Goal: Transaction & Acquisition: Purchase product/service

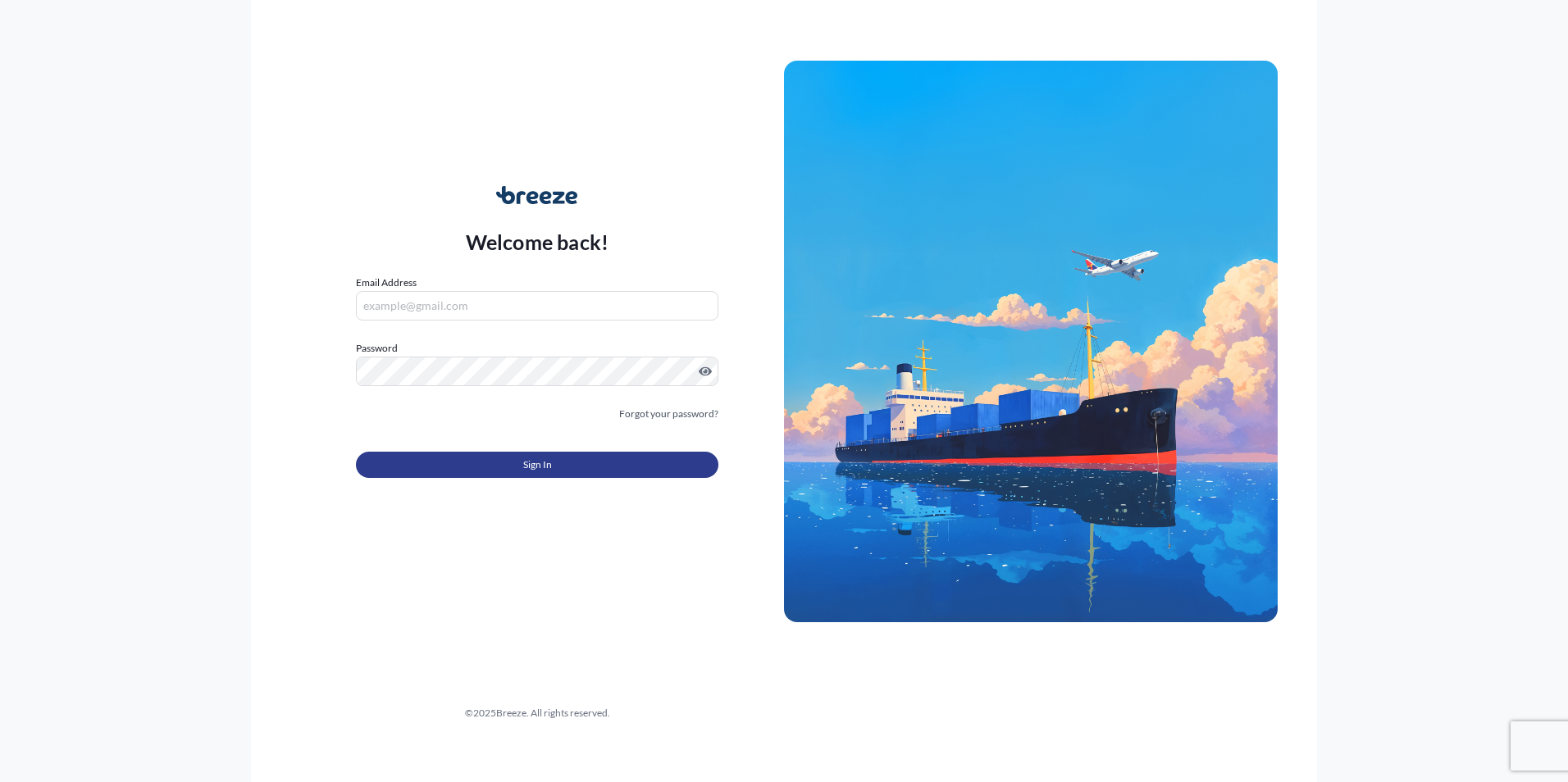
type input "[PERSON_NAME][EMAIL_ADDRESS][PERSON_NAME][DOMAIN_NAME]"
click at [546, 459] on span "Sign In" at bounding box center [537, 465] width 28 height 17
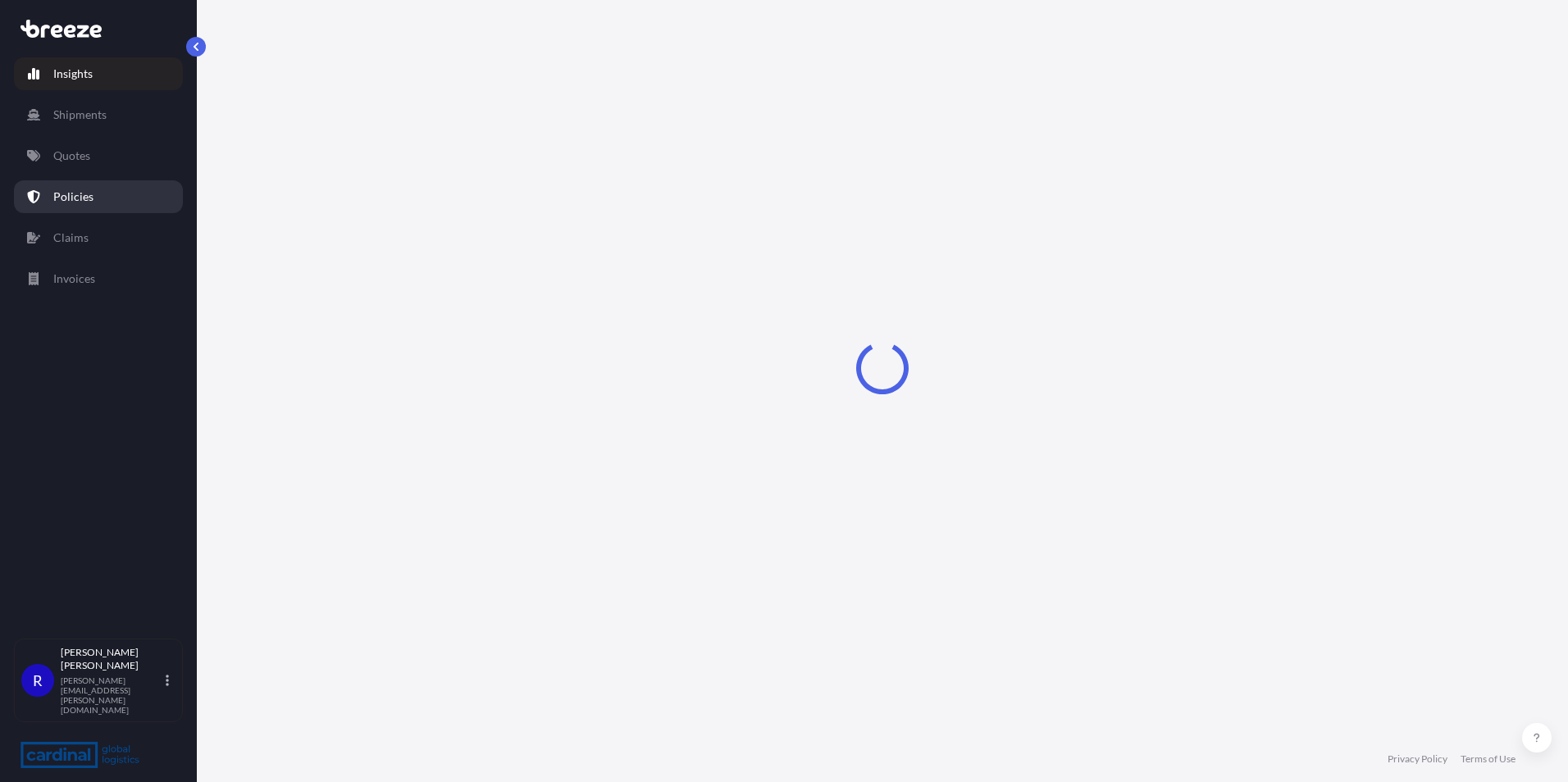
select select "2025"
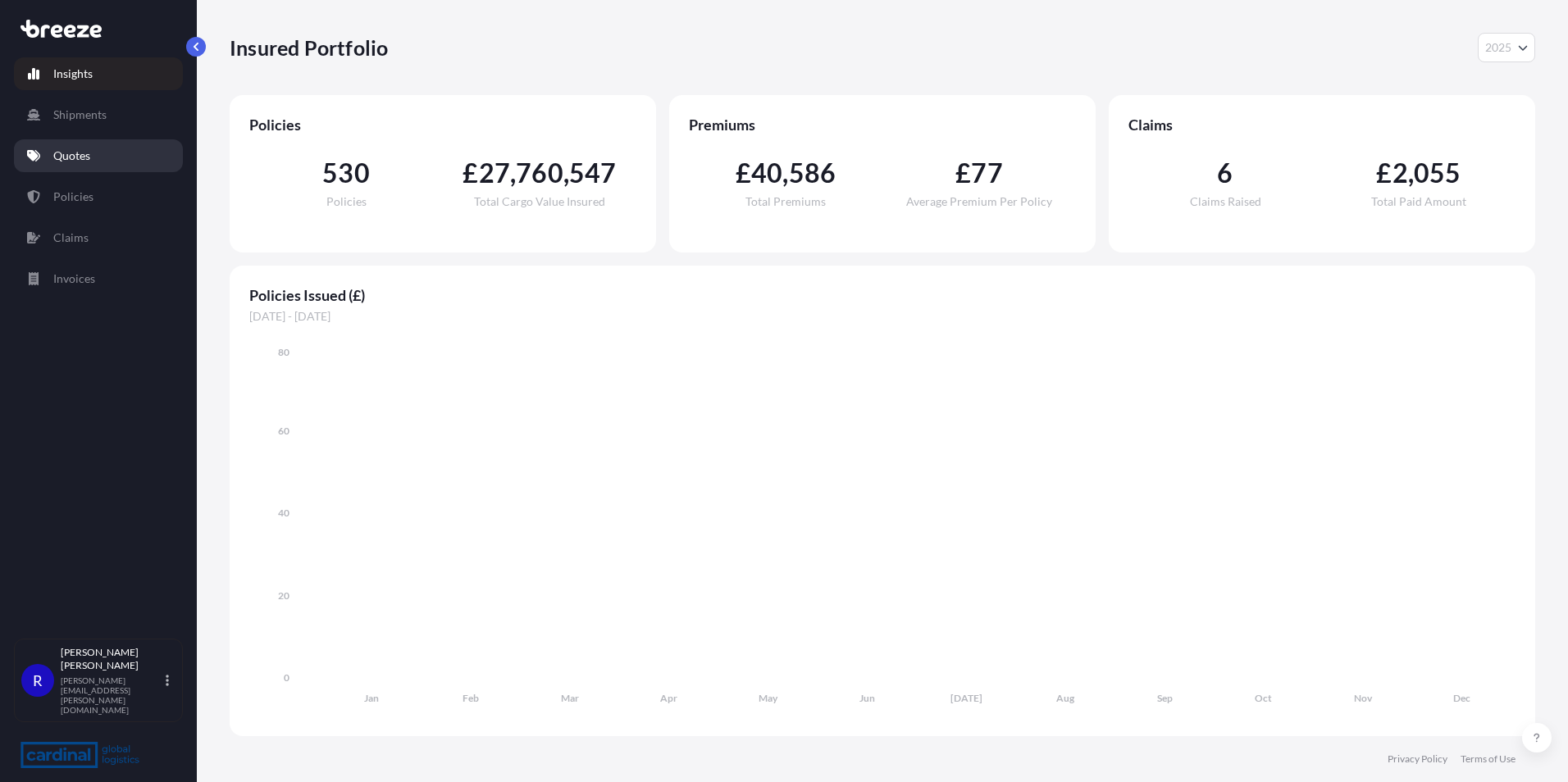
click at [118, 162] on link "Quotes" at bounding box center [98, 156] width 169 height 33
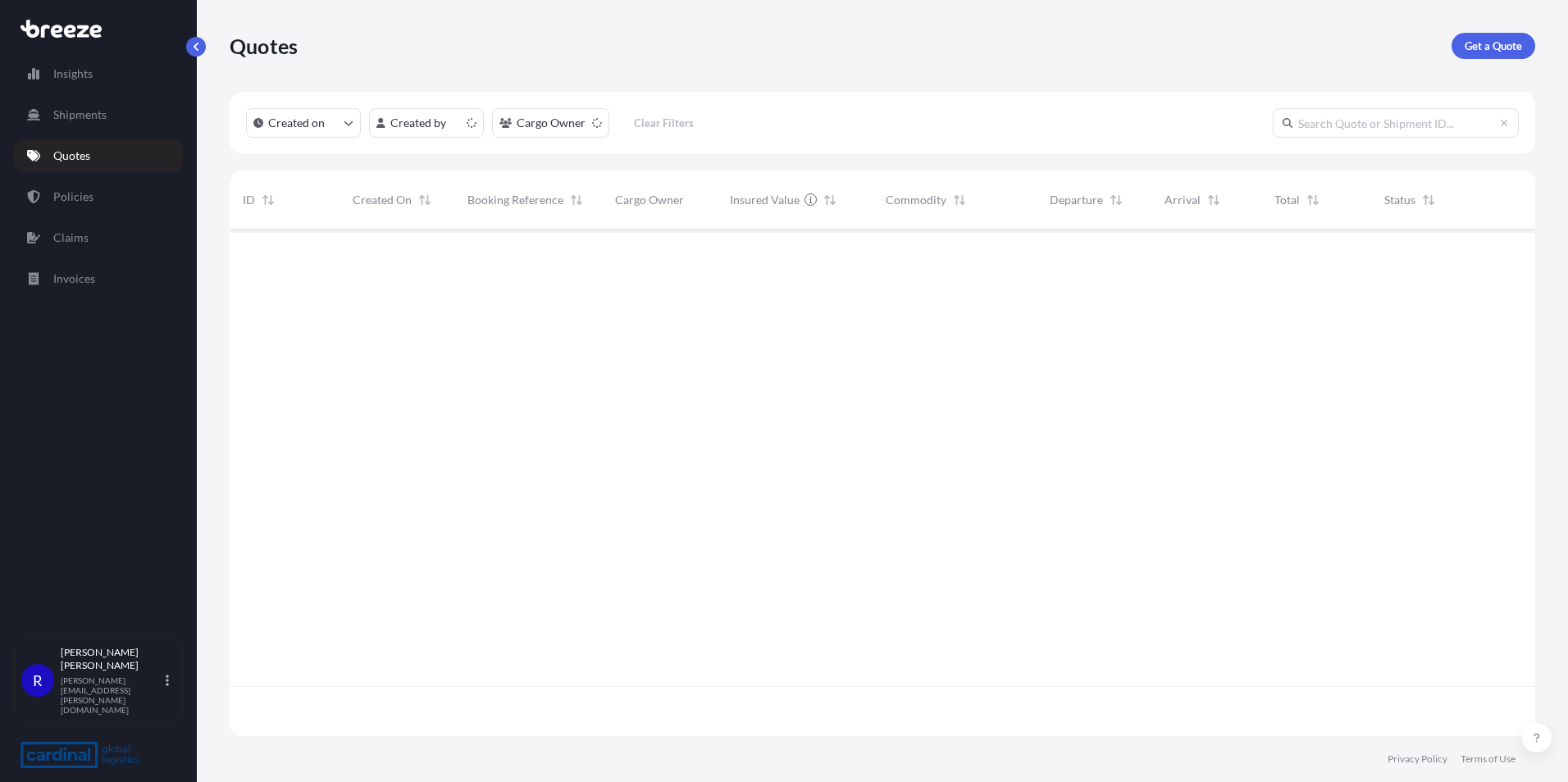
scroll to position [504, 1294]
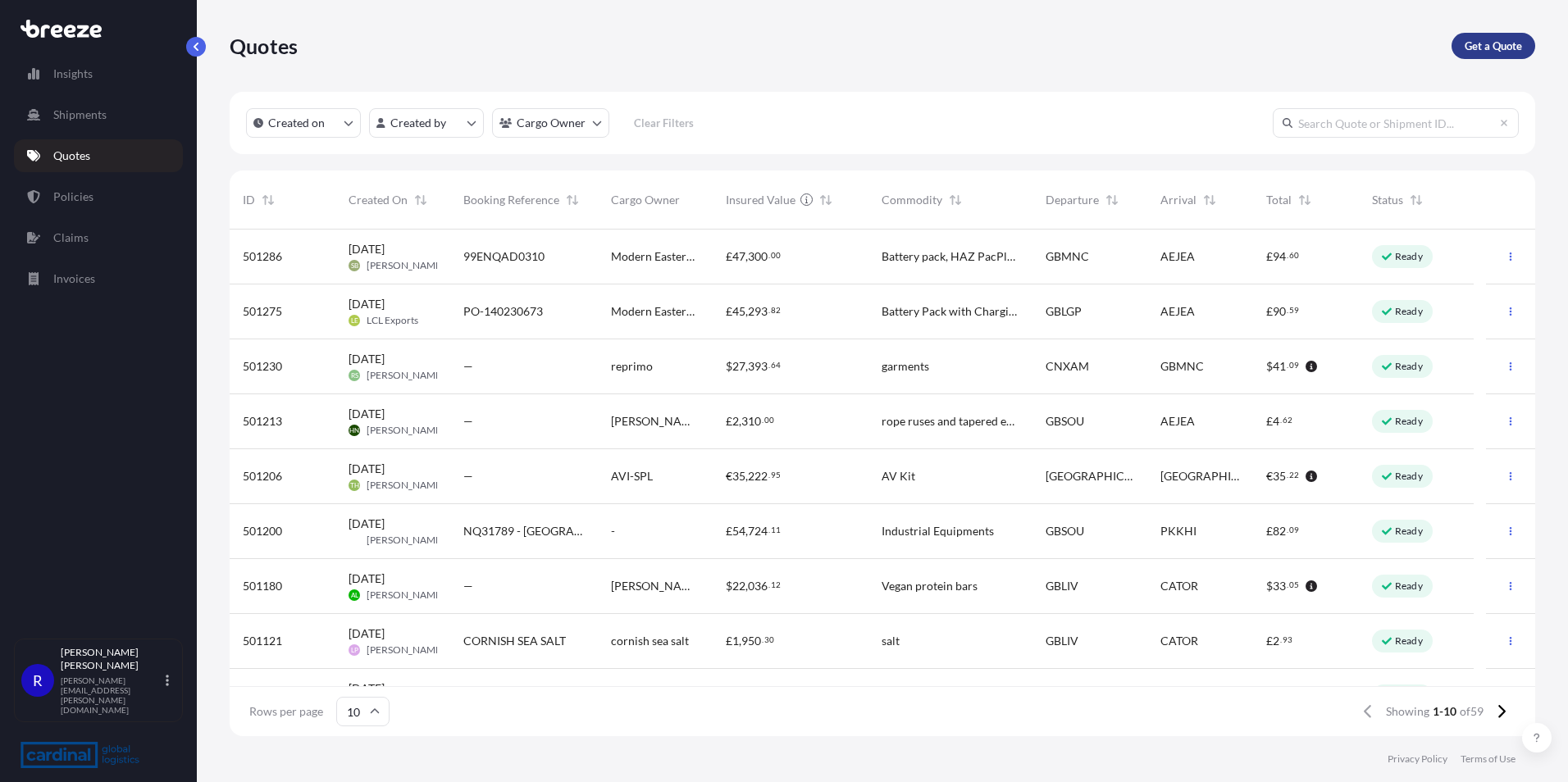
click at [1511, 42] on p "Get a Quote" at bounding box center [1493, 46] width 58 height 17
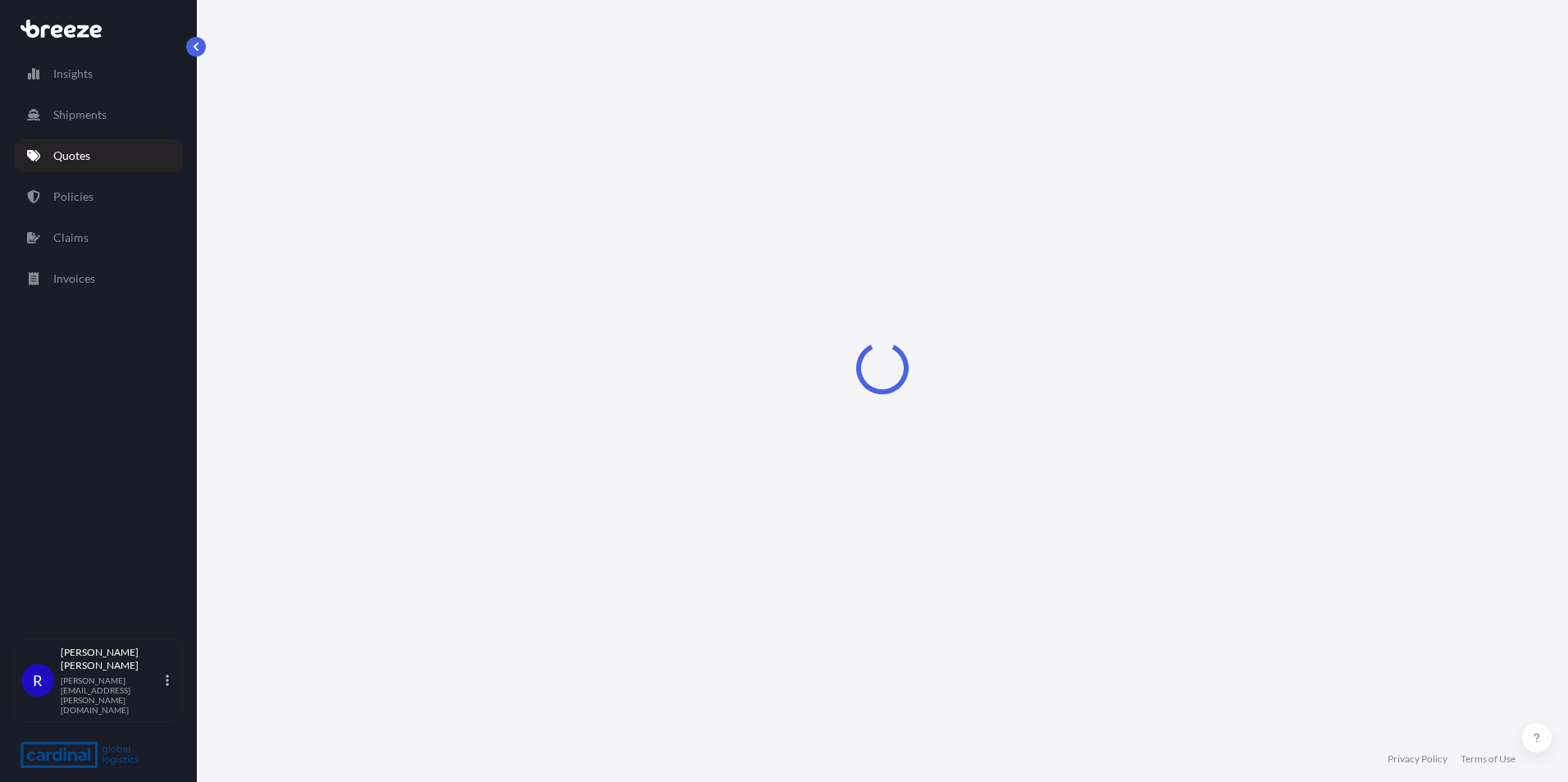
select select "Sea"
select select "1"
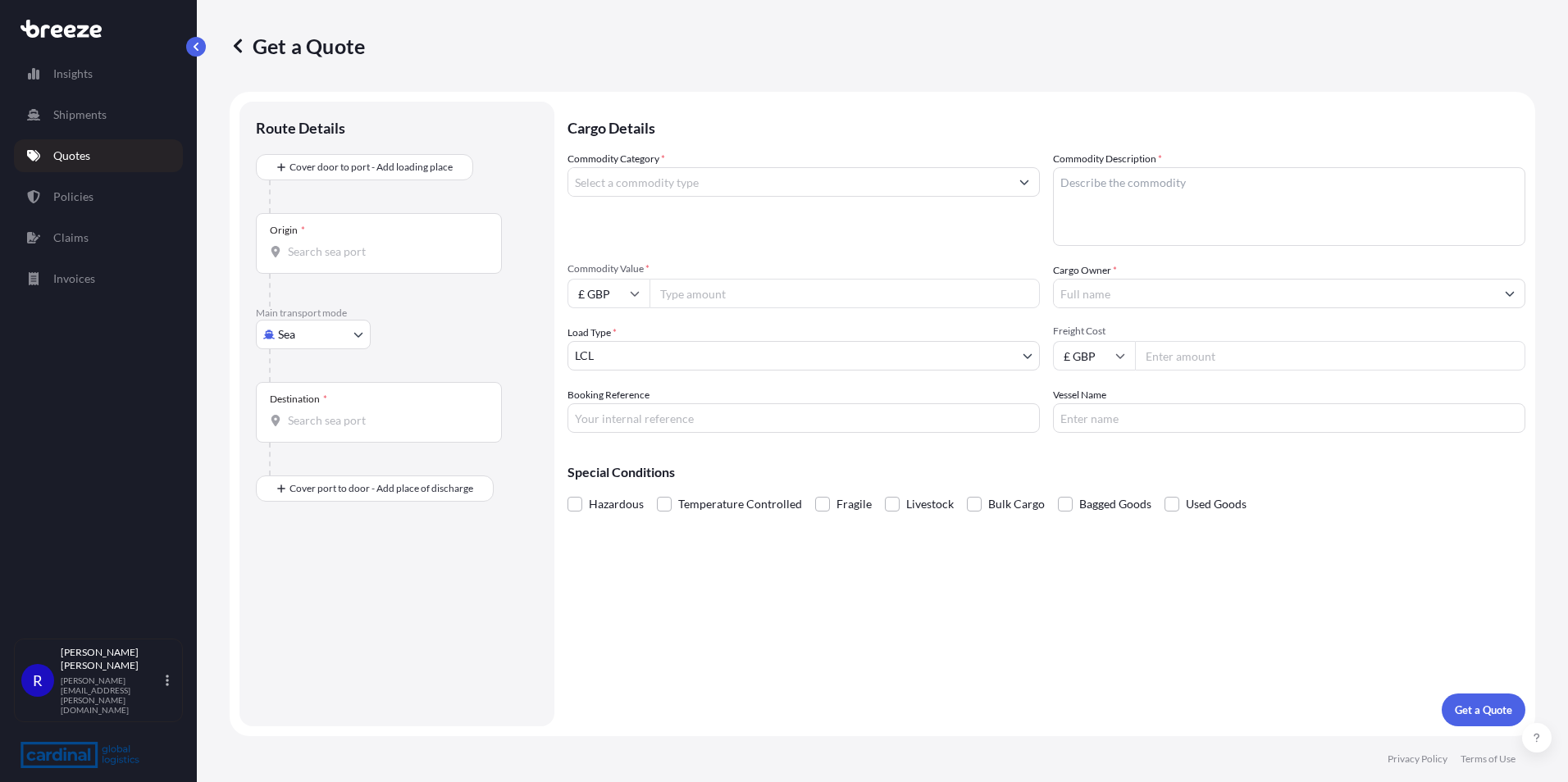
click at [370, 249] on input "Origin *" at bounding box center [385, 251] width 194 height 17
click at [311, 347] on body "0 options available. Insights Shipments Quotes Policies Claims Invoices R [PERS…" at bounding box center [784, 391] width 1568 height 782
click at [292, 426] on div "Road" at bounding box center [313, 436] width 102 height 29
select select "Road"
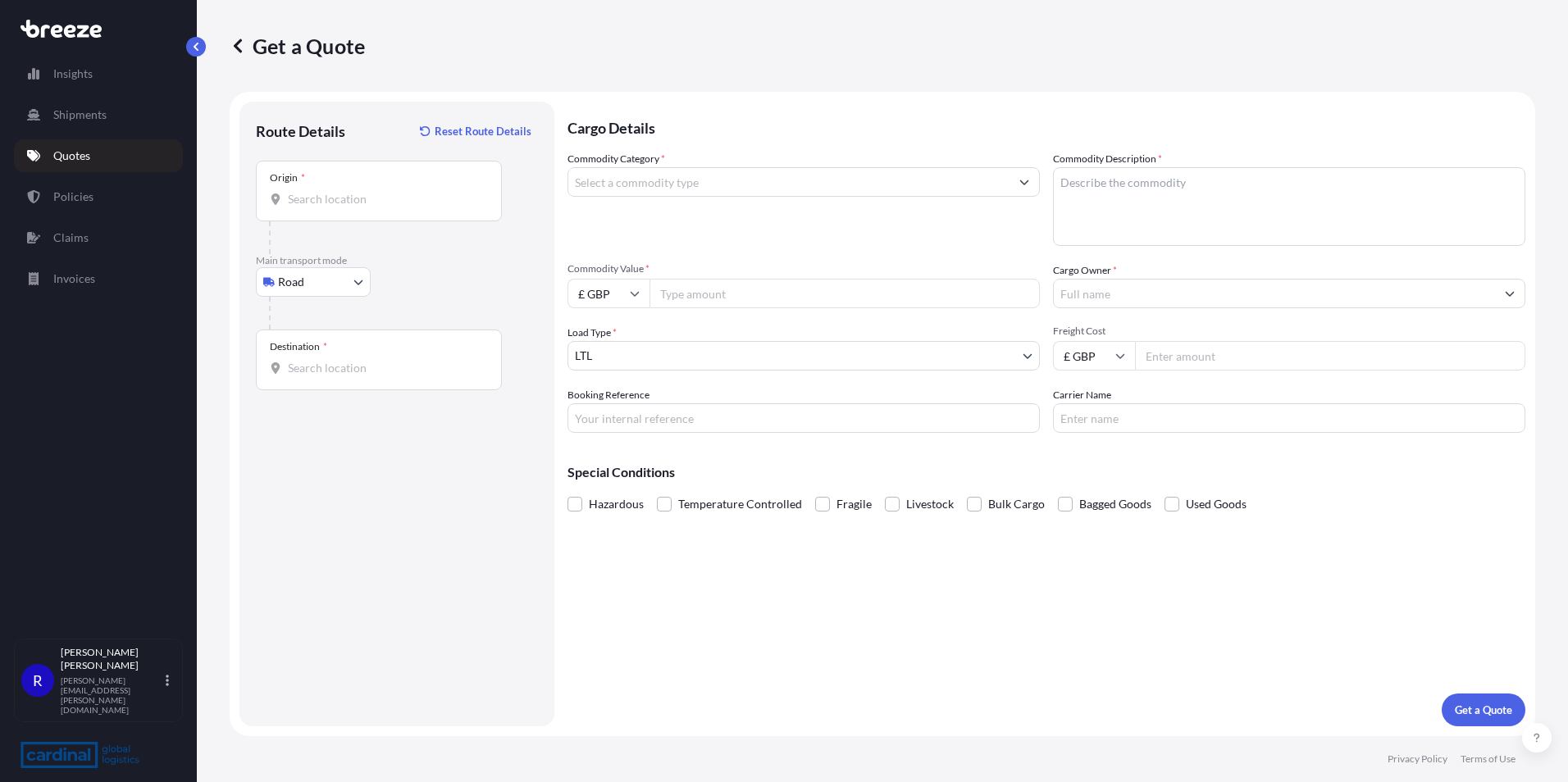
click at [305, 175] on div "Origin *" at bounding box center [379, 191] width 246 height 61
click at [305, 191] on input "Origin *" at bounding box center [385, 199] width 194 height 17
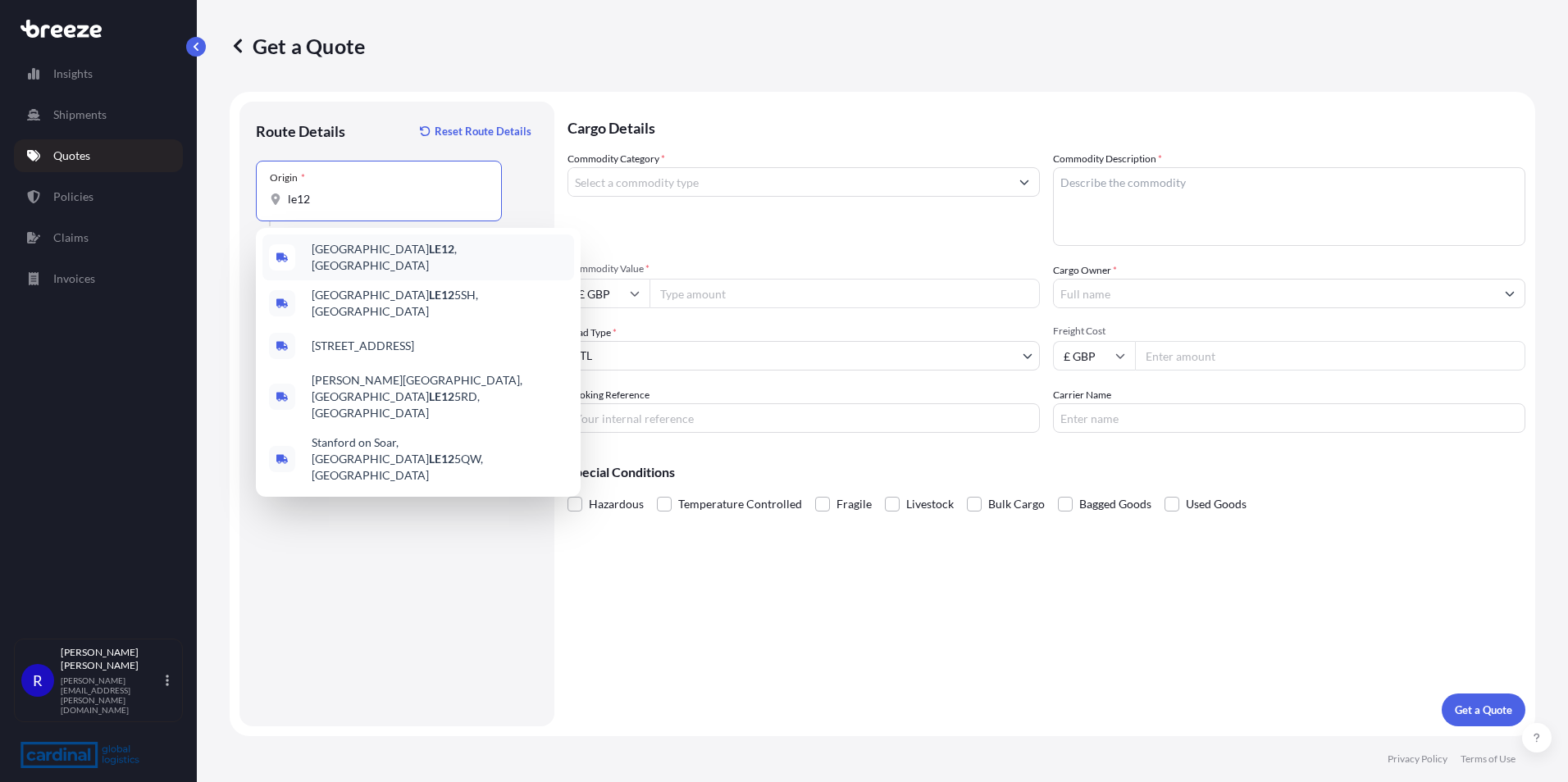
click at [353, 261] on span "Loughborough LE12 , [GEOGRAPHIC_DATA]" at bounding box center [439, 258] width 256 height 33
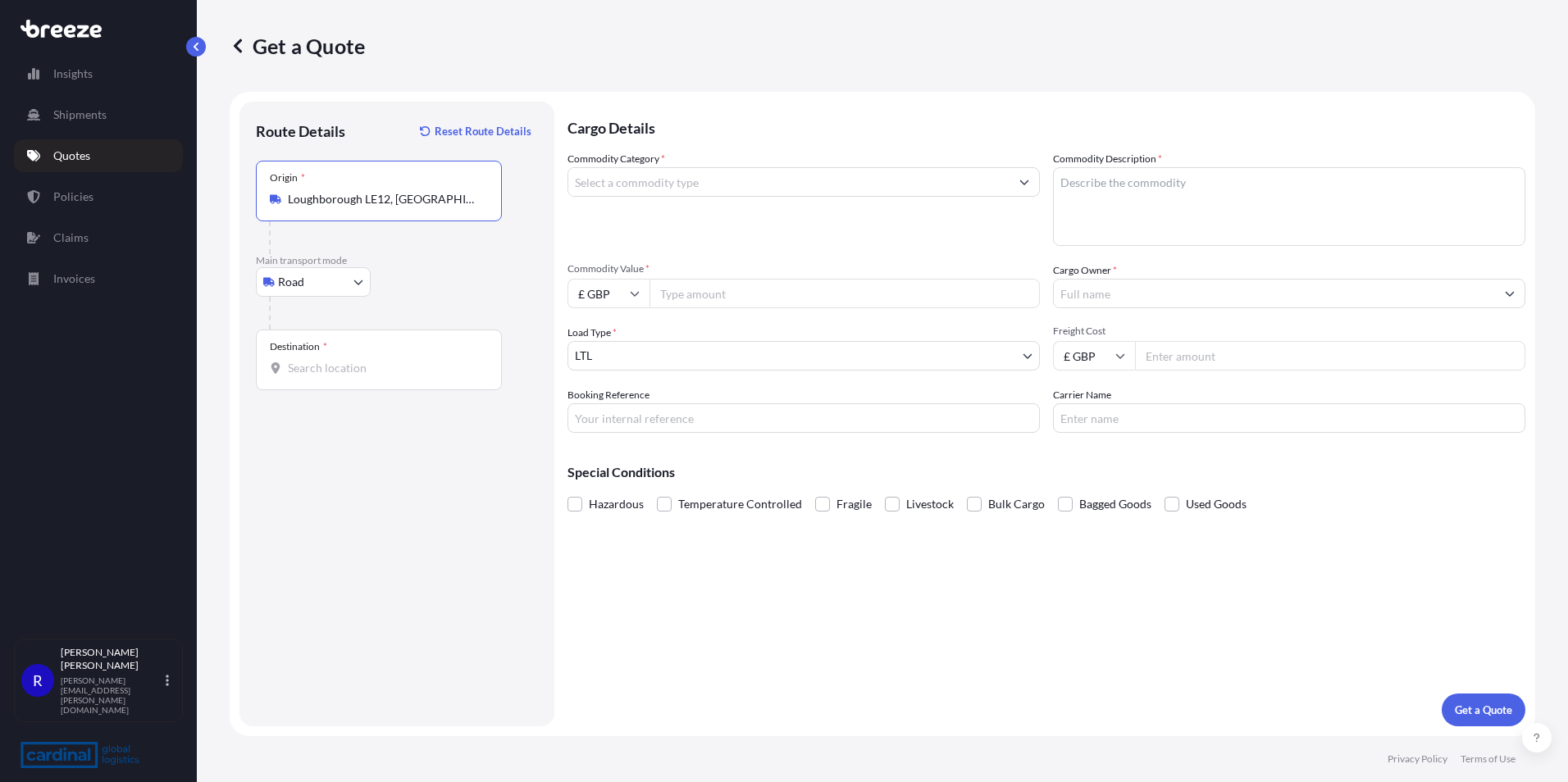
type input "Loughborough LE12, [GEOGRAPHIC_DATA]"
click at [339, 356] on div "Destination *" at bounding box center [379, 360] width 246 height 61
click at [339, 360] on input "Destination *" at bounding box center [385, 368] width 194 height 17
click at [350, 367] on input "Destination * Please select a destination" at bounding box center [385, 368] width 194 height 17
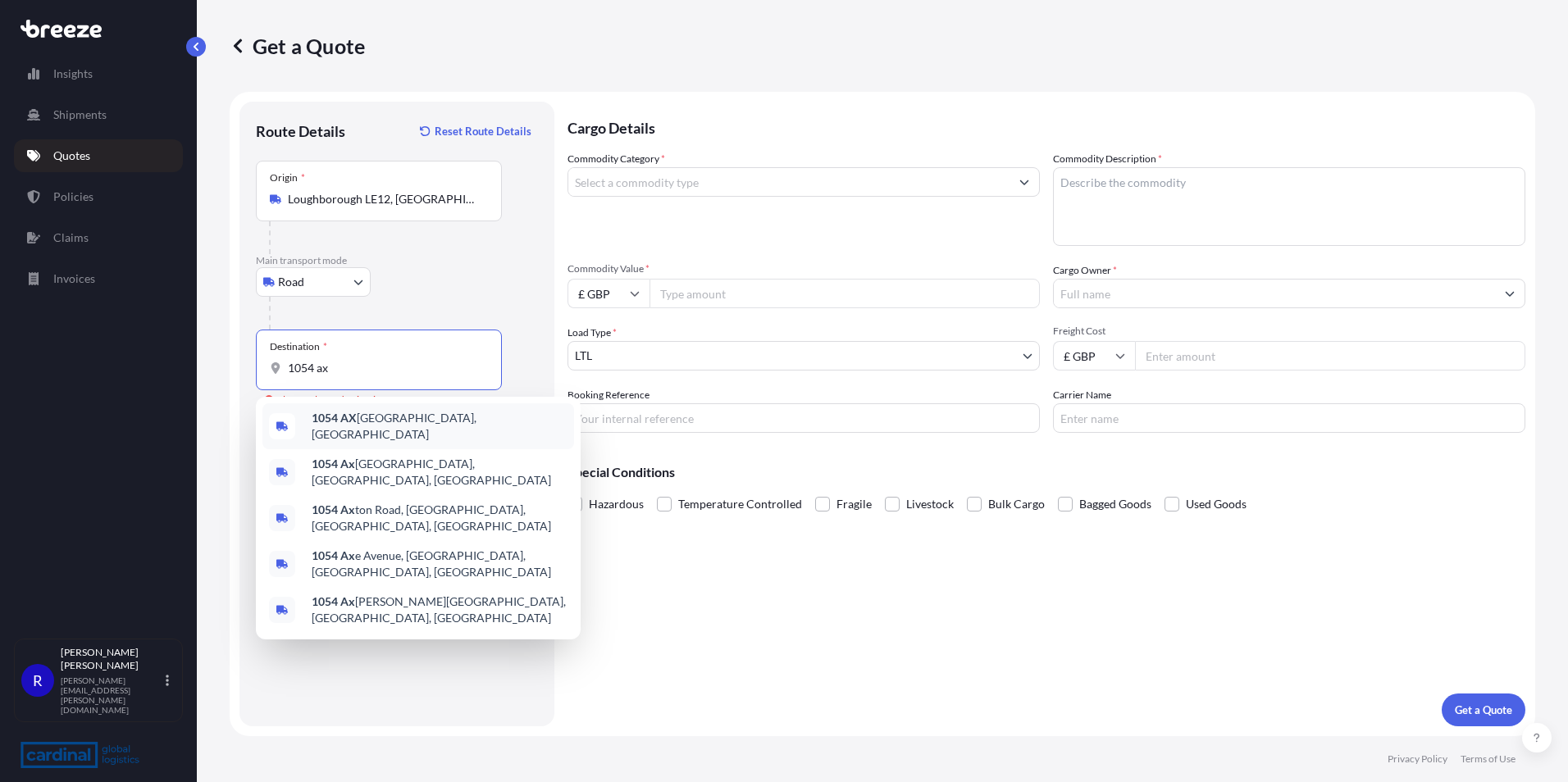
click at [363, 423] on span "1054 AX [GEOGRAPHIC_DATA], [GEOGRAPHIC_DATA]" at bounding box center [439, 427] width 256 height 33
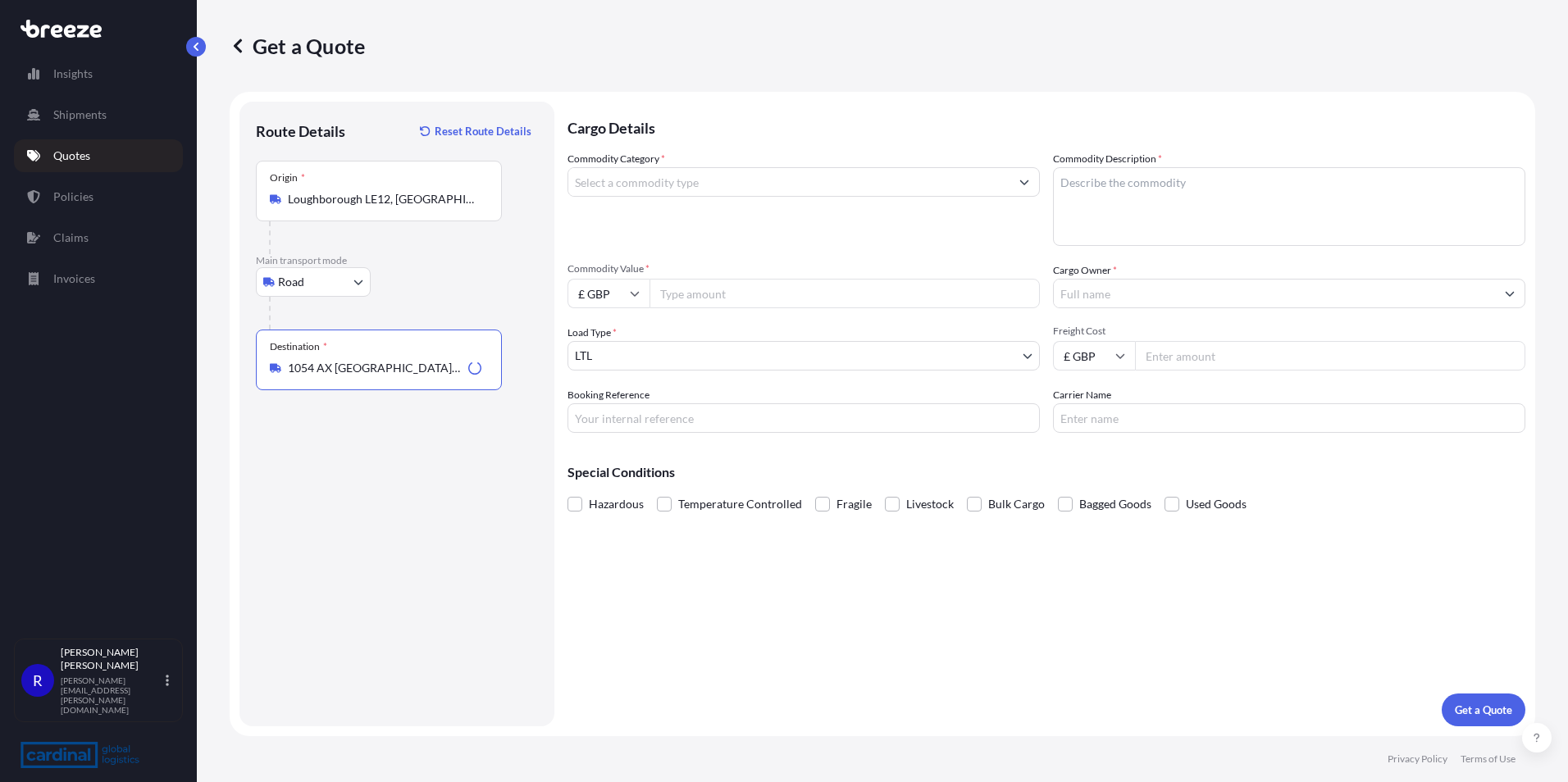
type input "1054 AX [GEOGRAPHIC_DATA], [GEOGRAPHIC_DATA]"
click at [719, 295] on input "Commodity Value *" at bounding box center [845, 294] width 390 height 29
click at [691, 282] on input "Commodity Value *" at bounding box center [845, 294] width 390 height 29
type input "38054.18"
click at [668, 361] on body "Insights Shipments Quotes Policies Claims Invoices R [PERSON_NAME] [PERSON_NAME…" at bounding box center [784, 391] width 1568 height 782
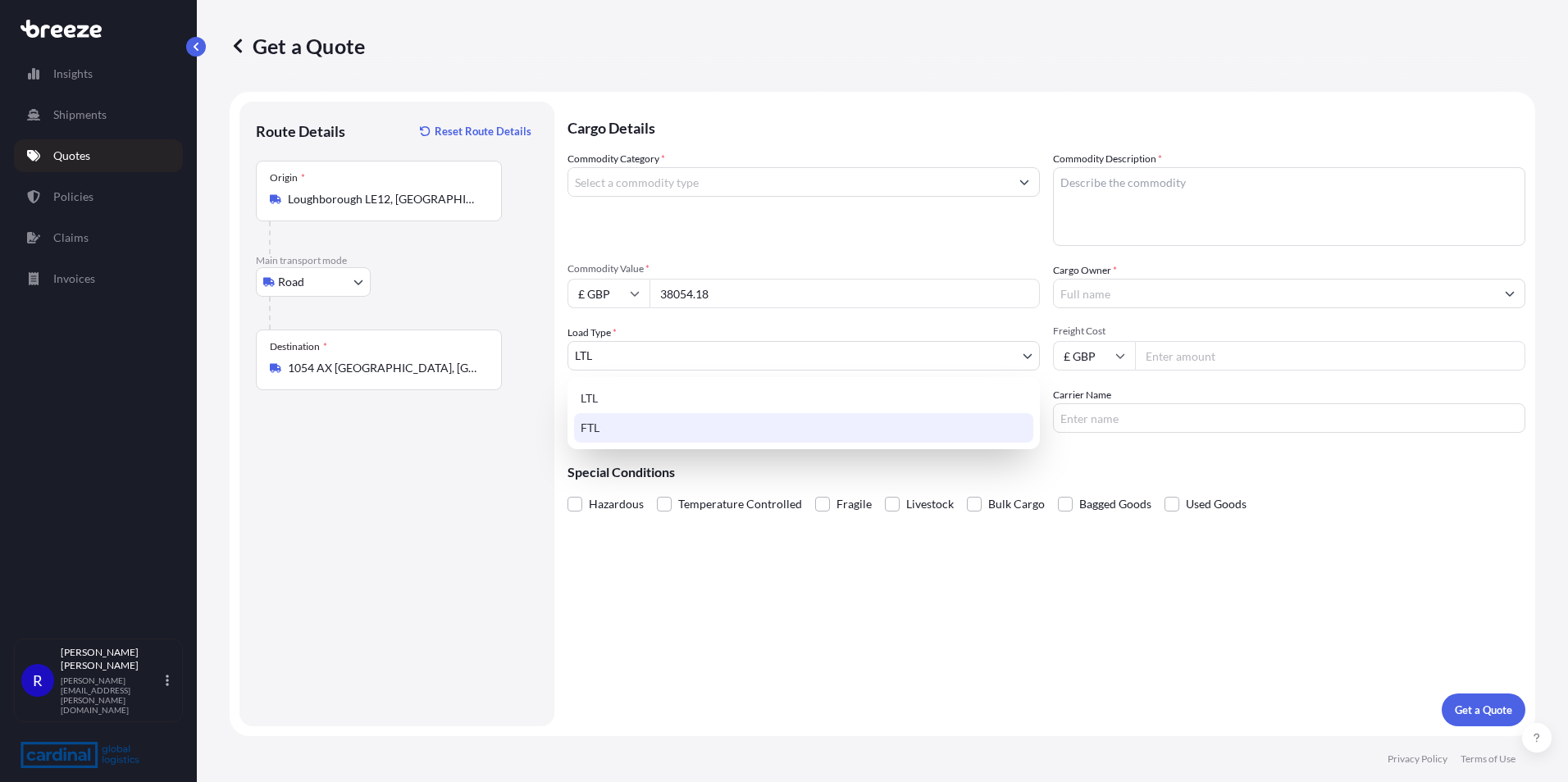
click at [637, 428] on div "FTL" at bounding box center [803, 428] width 459 height 29
select select "2"
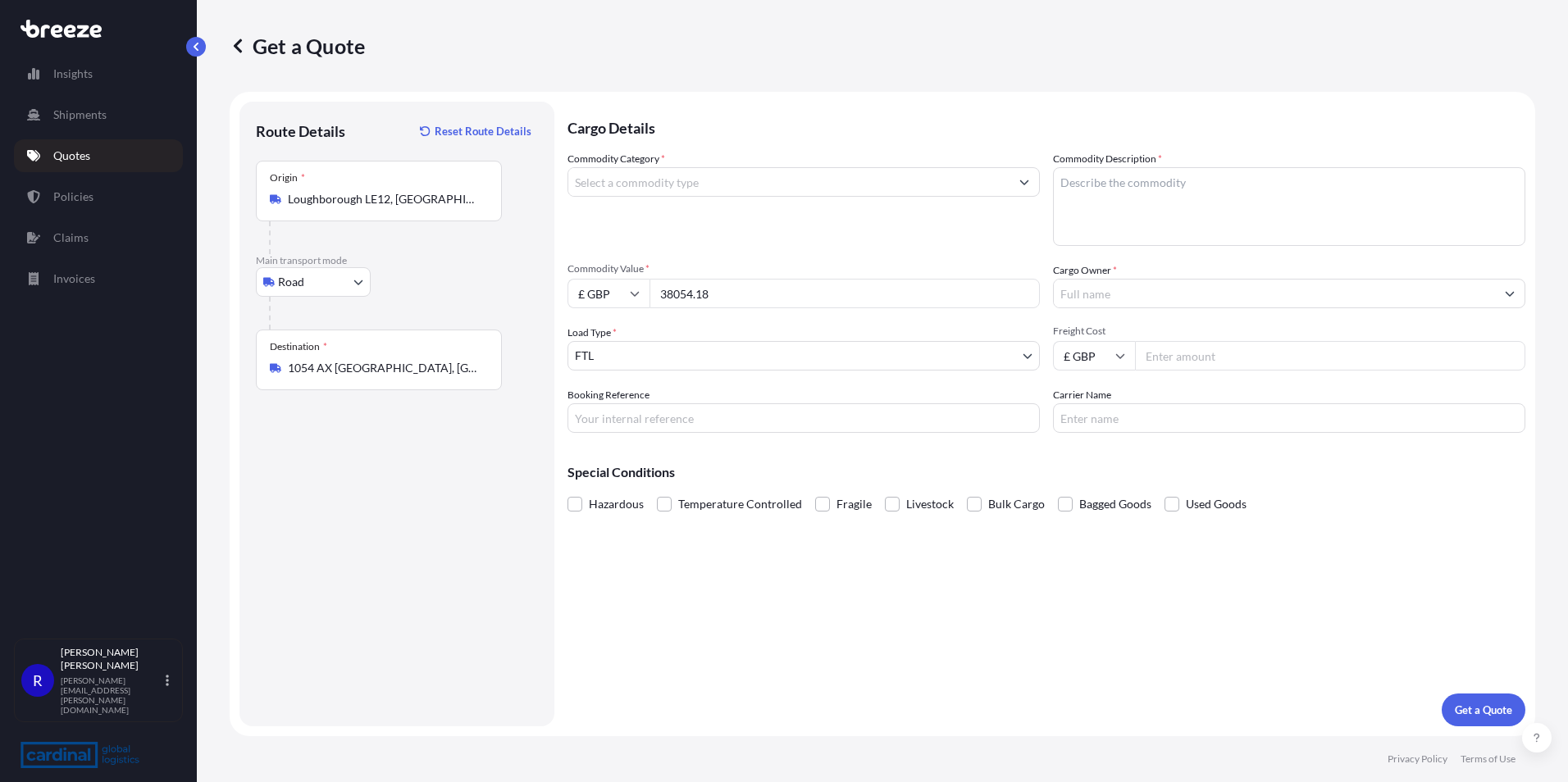
click at [1187, 352] on input "Freight Cost" at bounding box center [1329, 356] width 390 height 29
click at [500, 572] on div "Route Details Reset Route Details Place of loading Road Road Rail Origin * [GEO…" at bounding box center [397, 414] width 282 height 592
click at [1181, 373] on div "Commodity Category * Commodity Description * Commodity Value * £ GBP 38054.18 C…" at bounding box center [1046, 291] width 958 height 282
click at [1181, 360] on input "Freight Cost" at bounding box center [1329, 356] width 390 height 29
type input "1400"
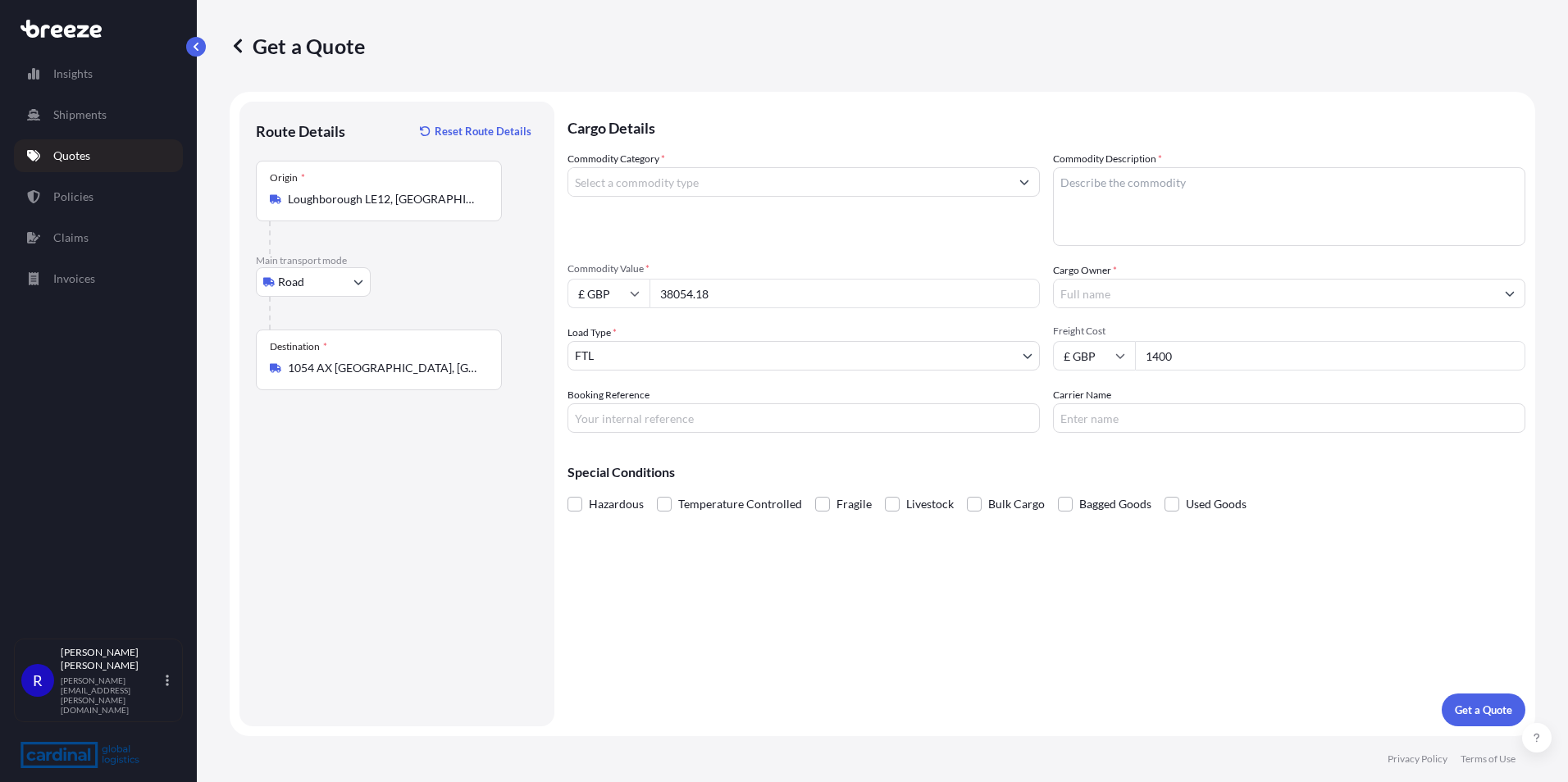
click at [1137, 203] on textarea "Commodity Description *" at bounding box center [1289, 207] width 473 height 79
click at [1136, 196] on textarea "Commodity Description *" at bounding box center [1289, 207] width 473 height 79
type textarea "furniture"
click at [739, 191] on input "Commodity Category *" at bounding box center [789, 182] width 442 height 29
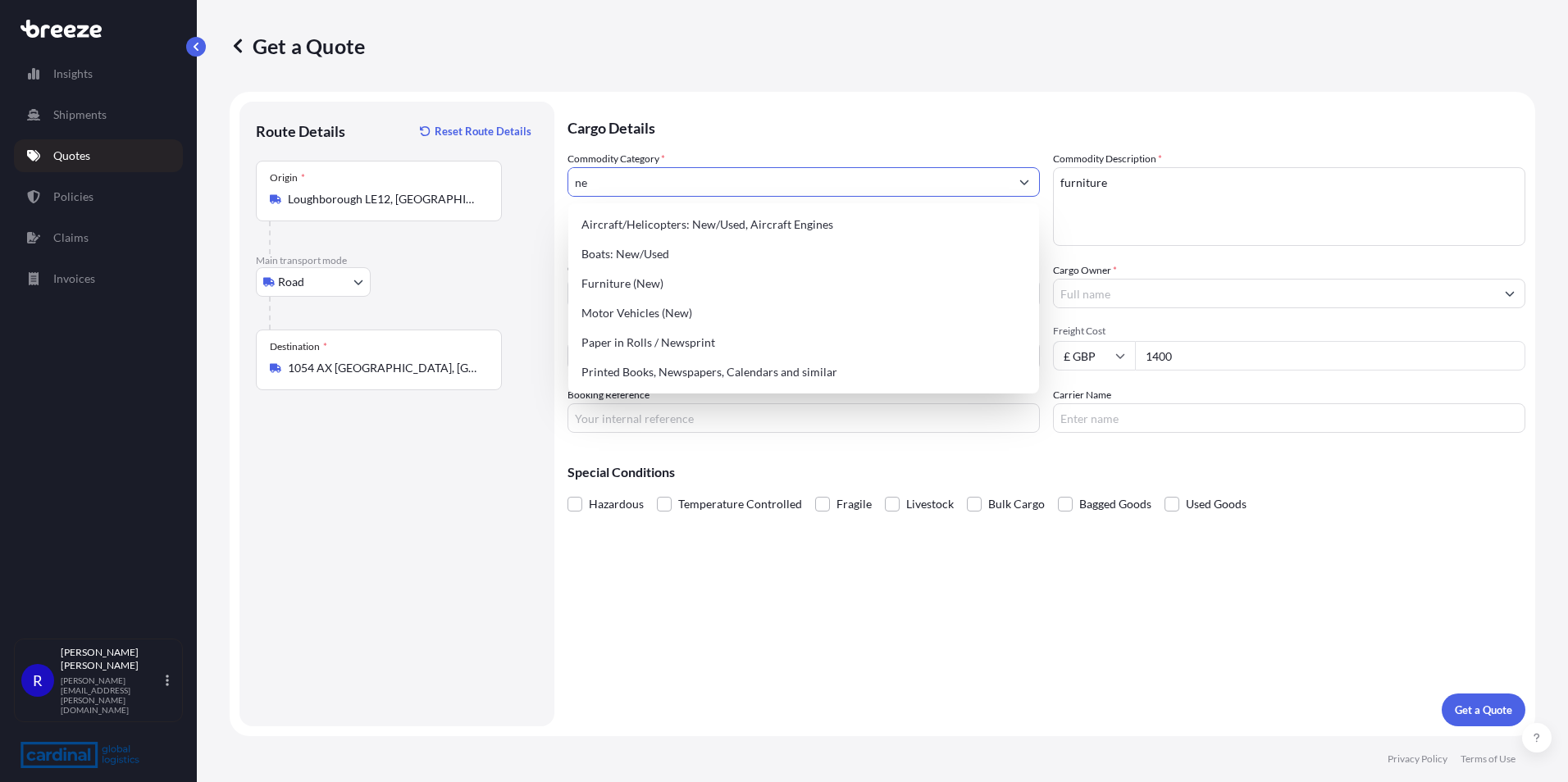
type input "n"
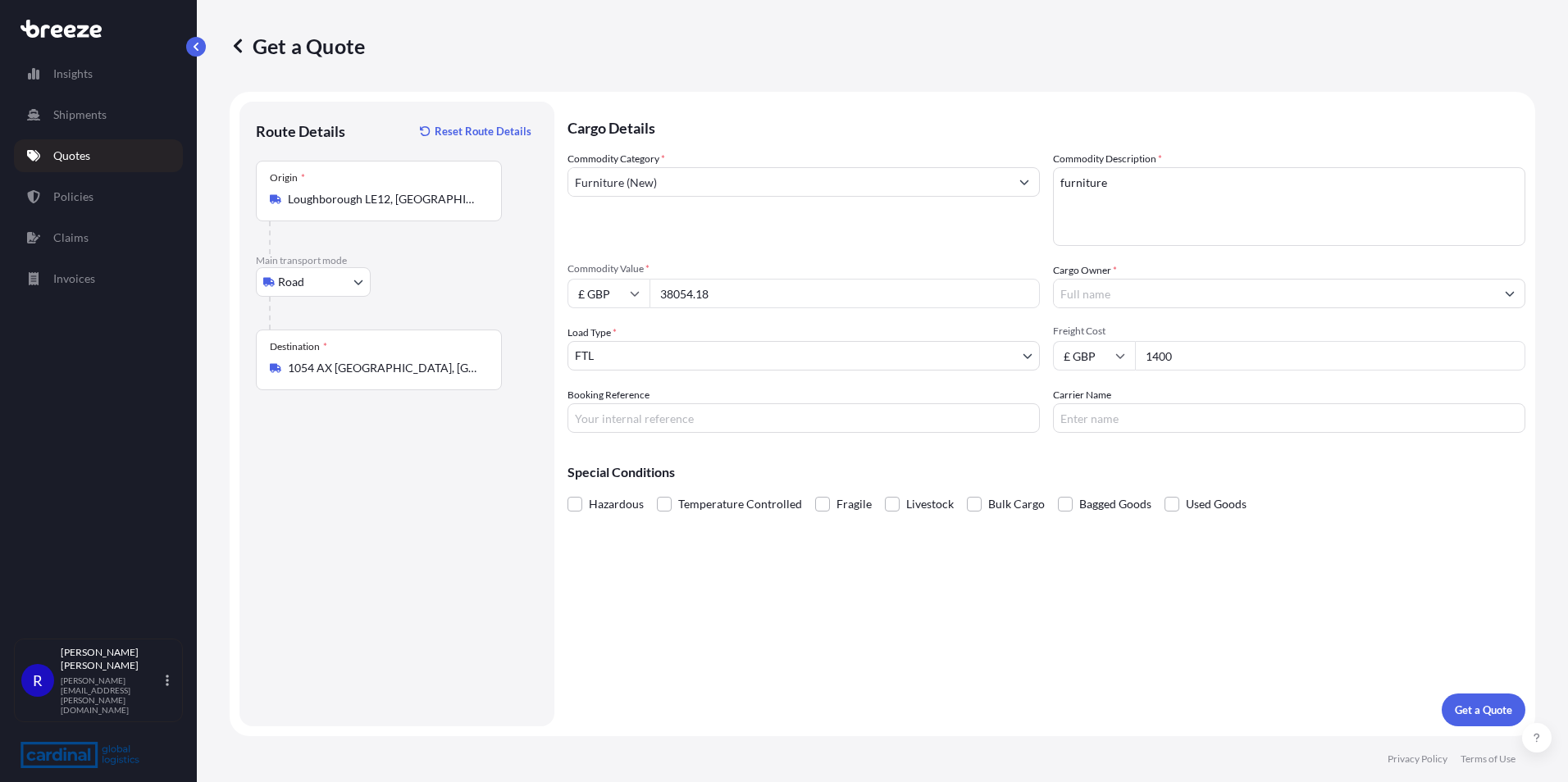
type input "Arms and Ammunition"
click at [642, 414] on input "Booking Reference" at bounding box center [803, 419] width 473 height 29
click at [654, 419] on input "Booking Reference" at bounding box center [803, 419] width 473 height 29
paste input "2PER5080053"
type input "2PER5080053"
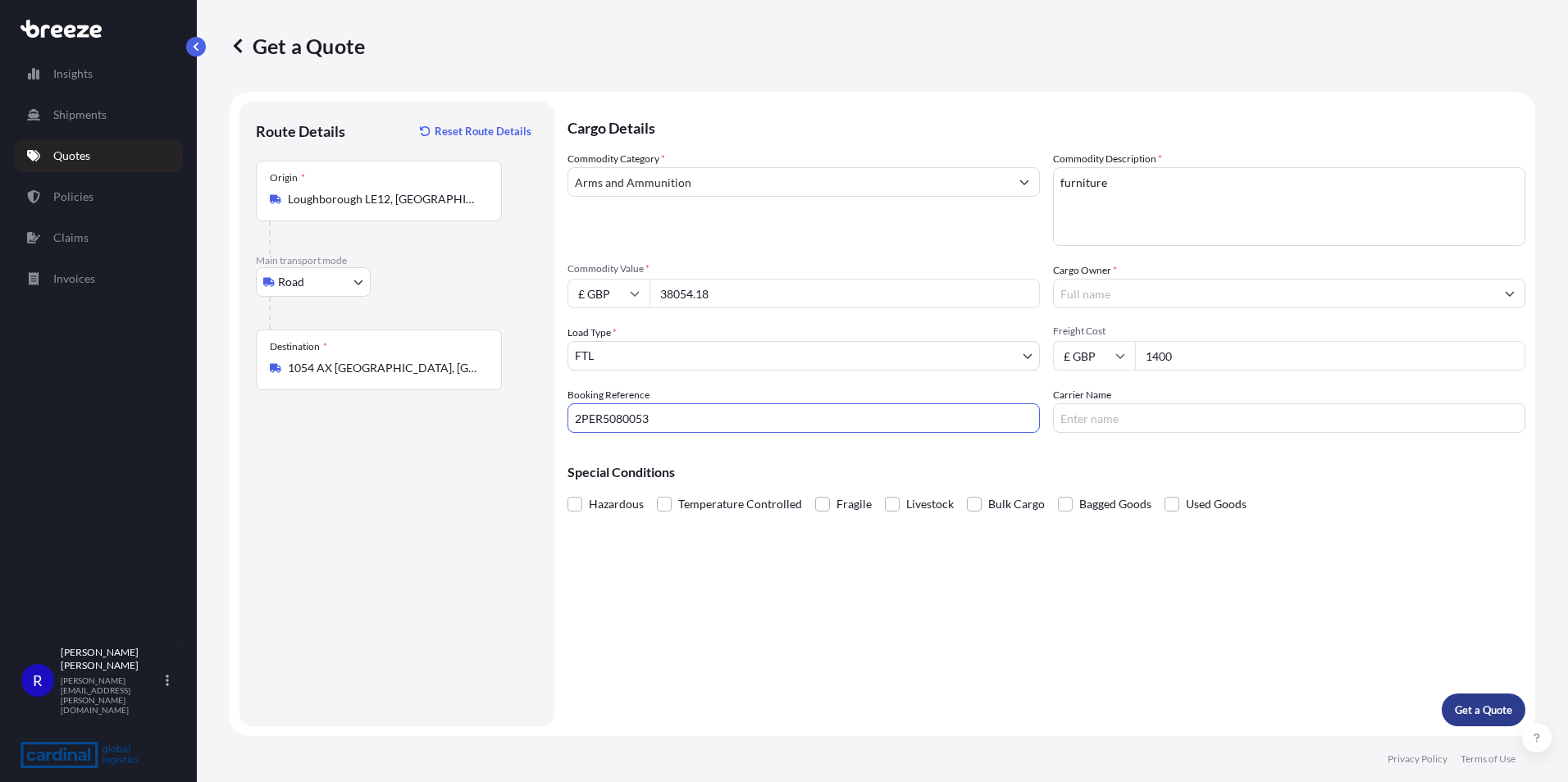
click at [1484, 721] on button "Get a Quote" at bounding box center [1483, 710] width 84 height 33
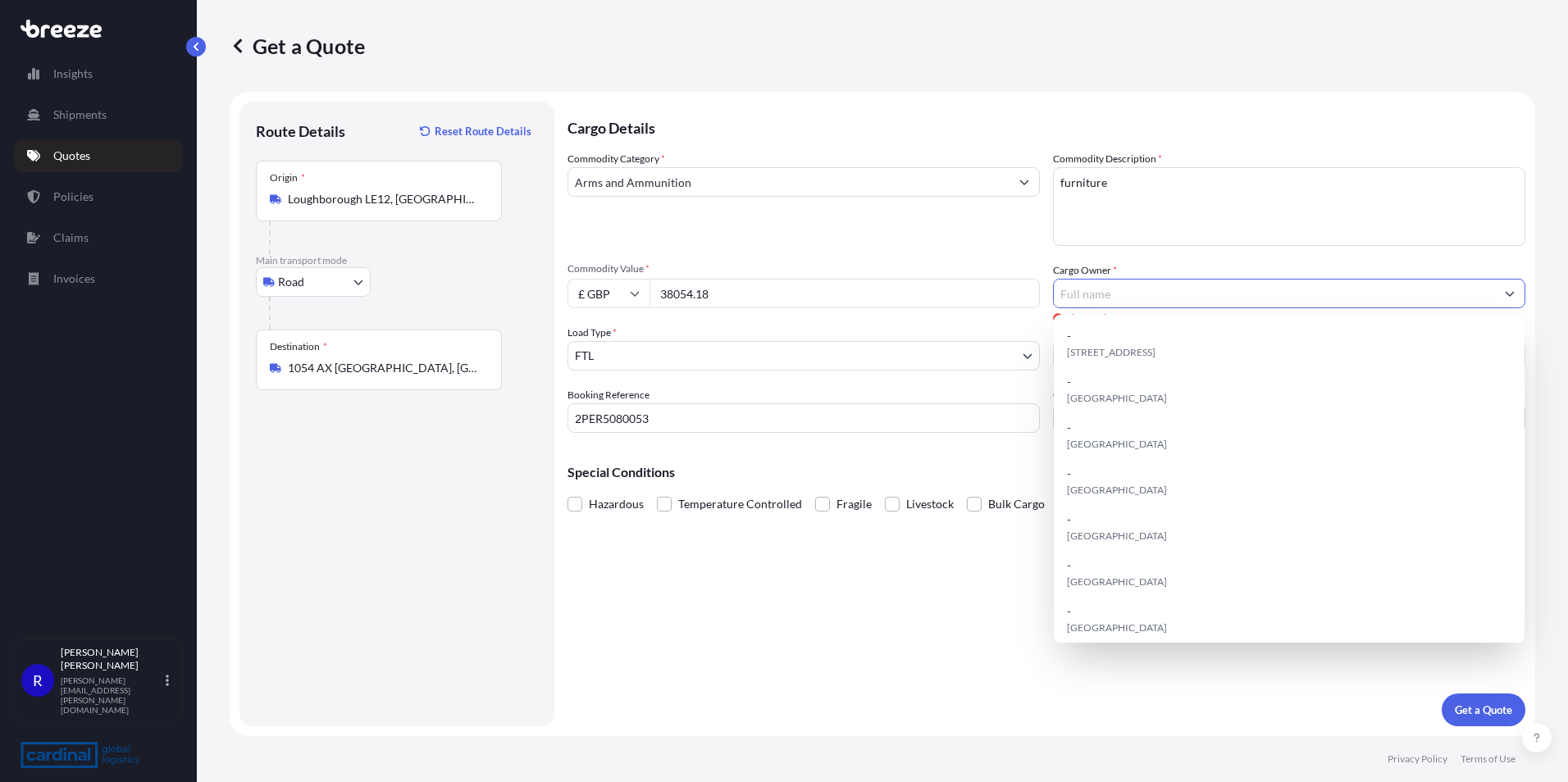
click at [1179, 302] on input "Cargo Owner *" at bounding box center [1274, 294] width 442 height 29
click at [1134, 294] on input "Cargo Owner *" at bounding box center [1274, 294] width 442 height 29
paste input "Block 9977"
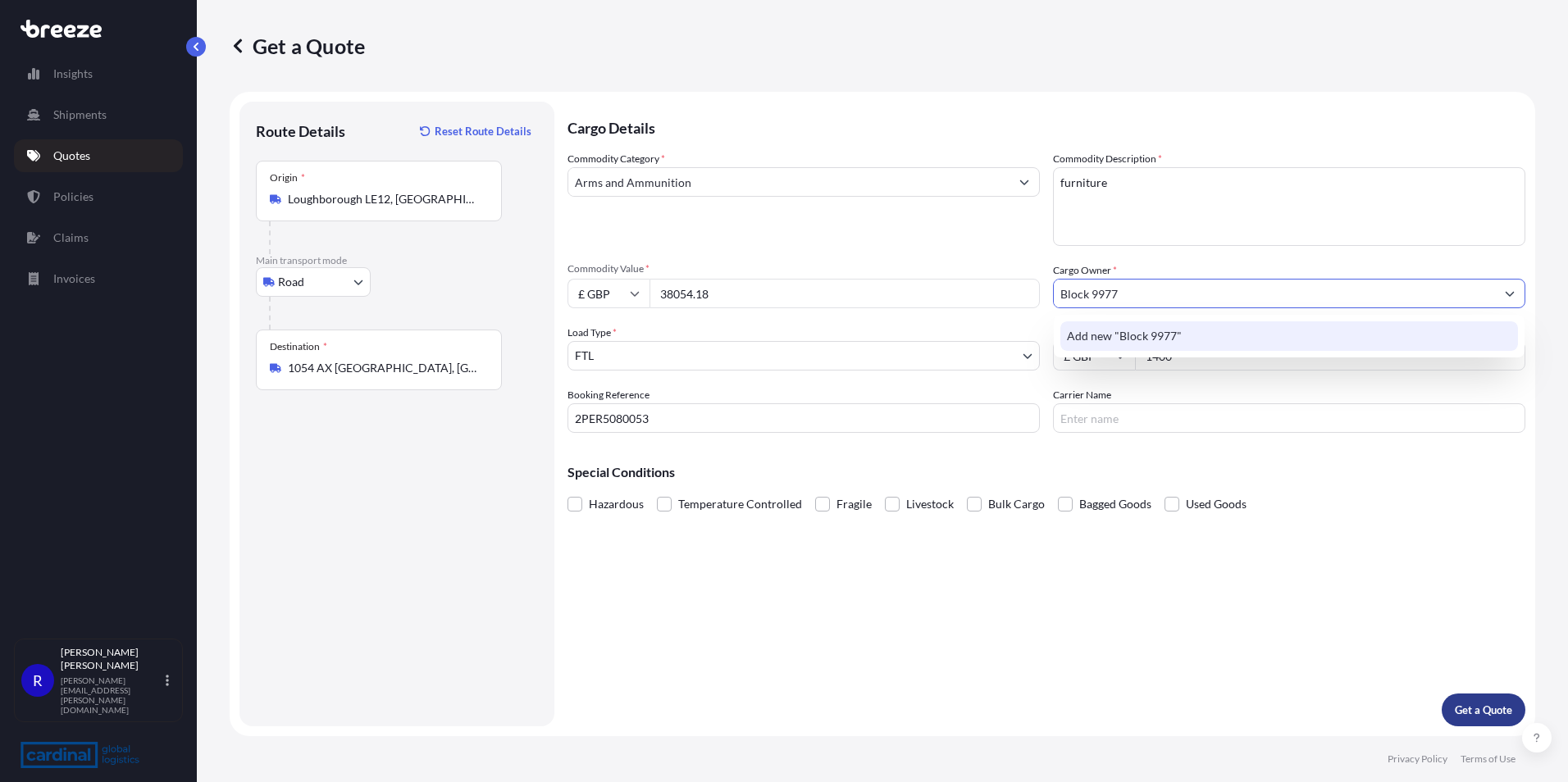
type input "Block 9977"
click at [1496, 705] on p "Get a Quote" at bounding box center [1484, 710] width 58 height 17
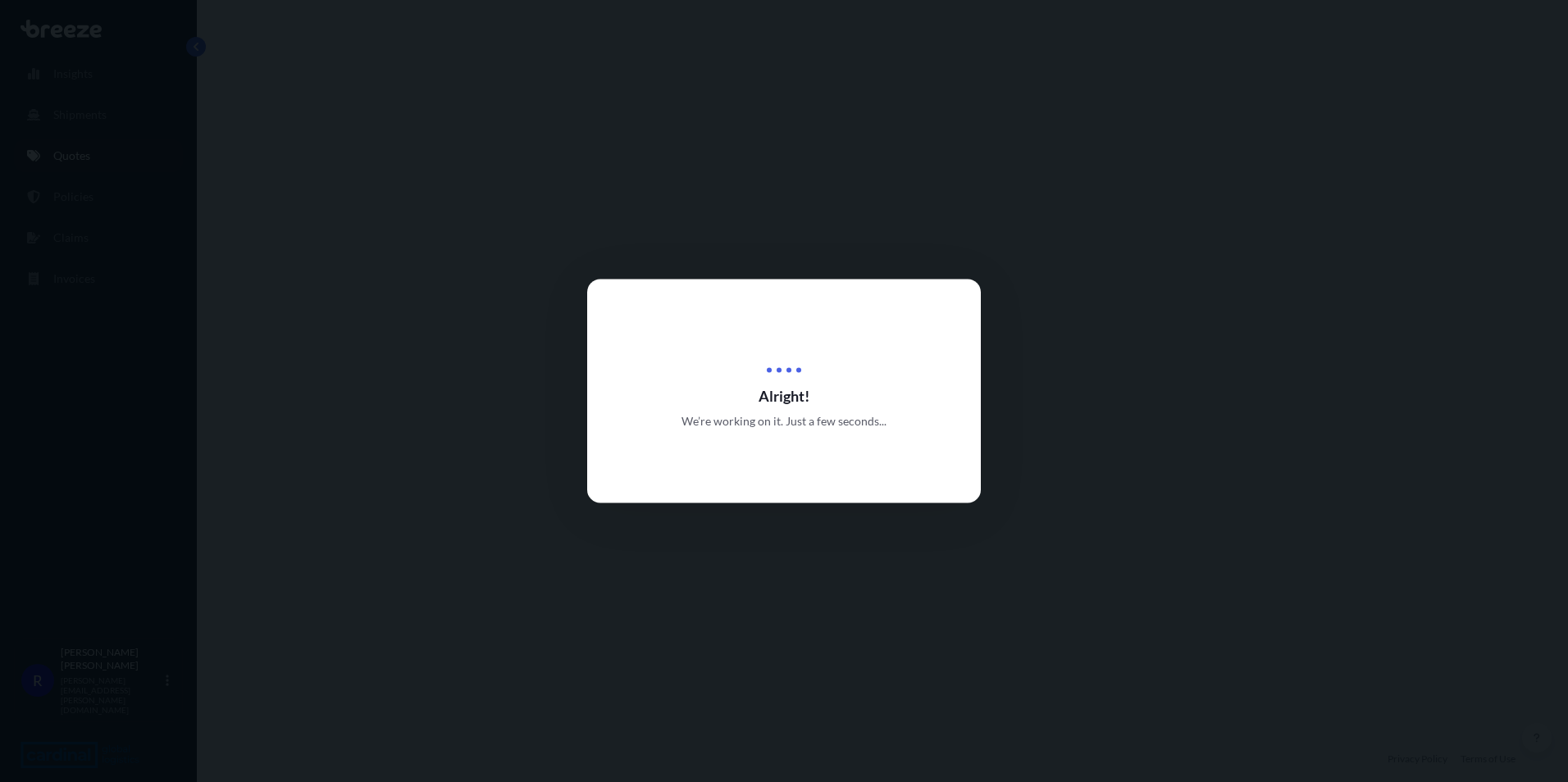
select select "Road"
select select "2"
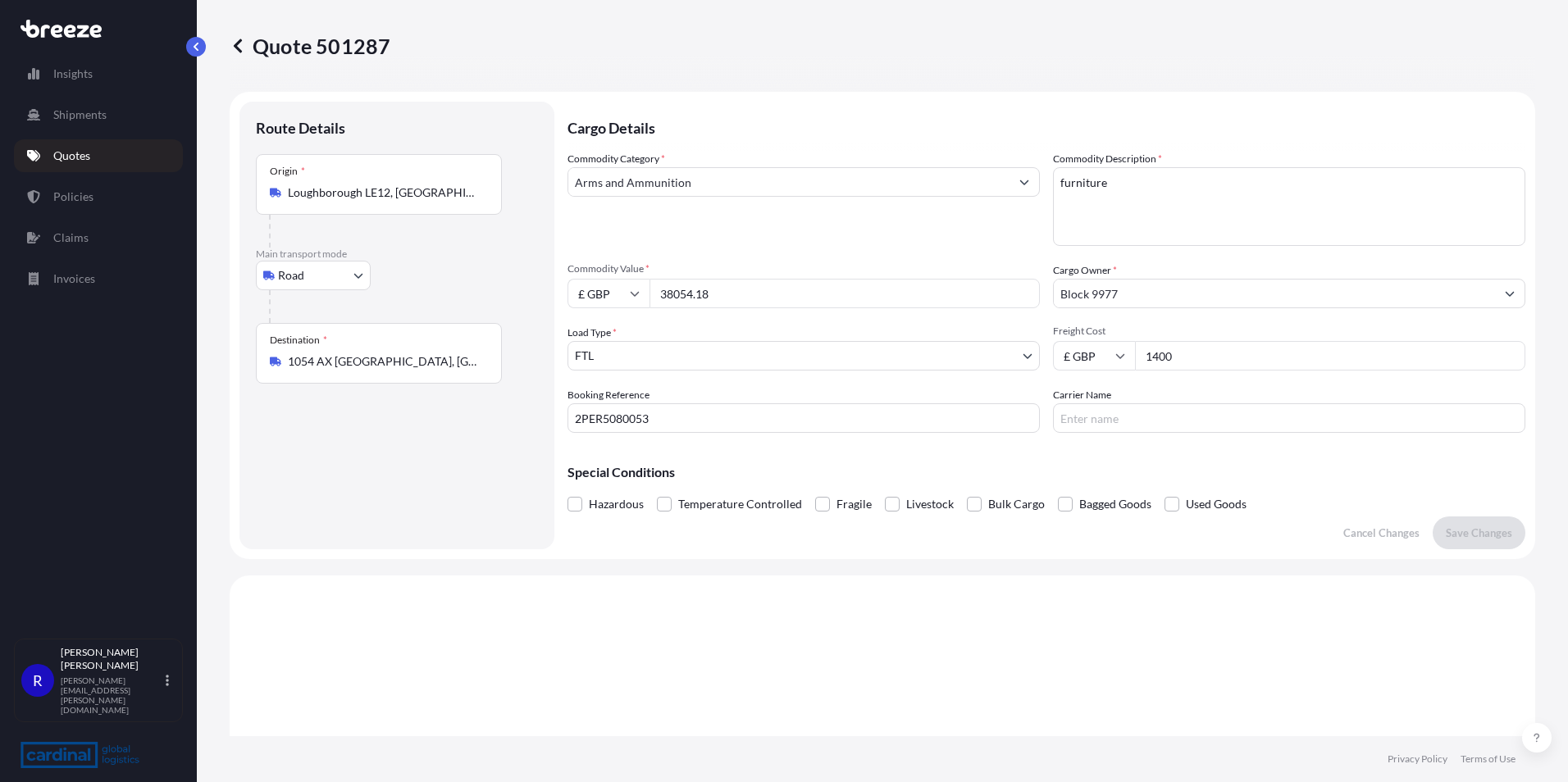
click at [689, 186] on input "Arms and Ammunition" at bounding box center [789, 182] width 442 height 29
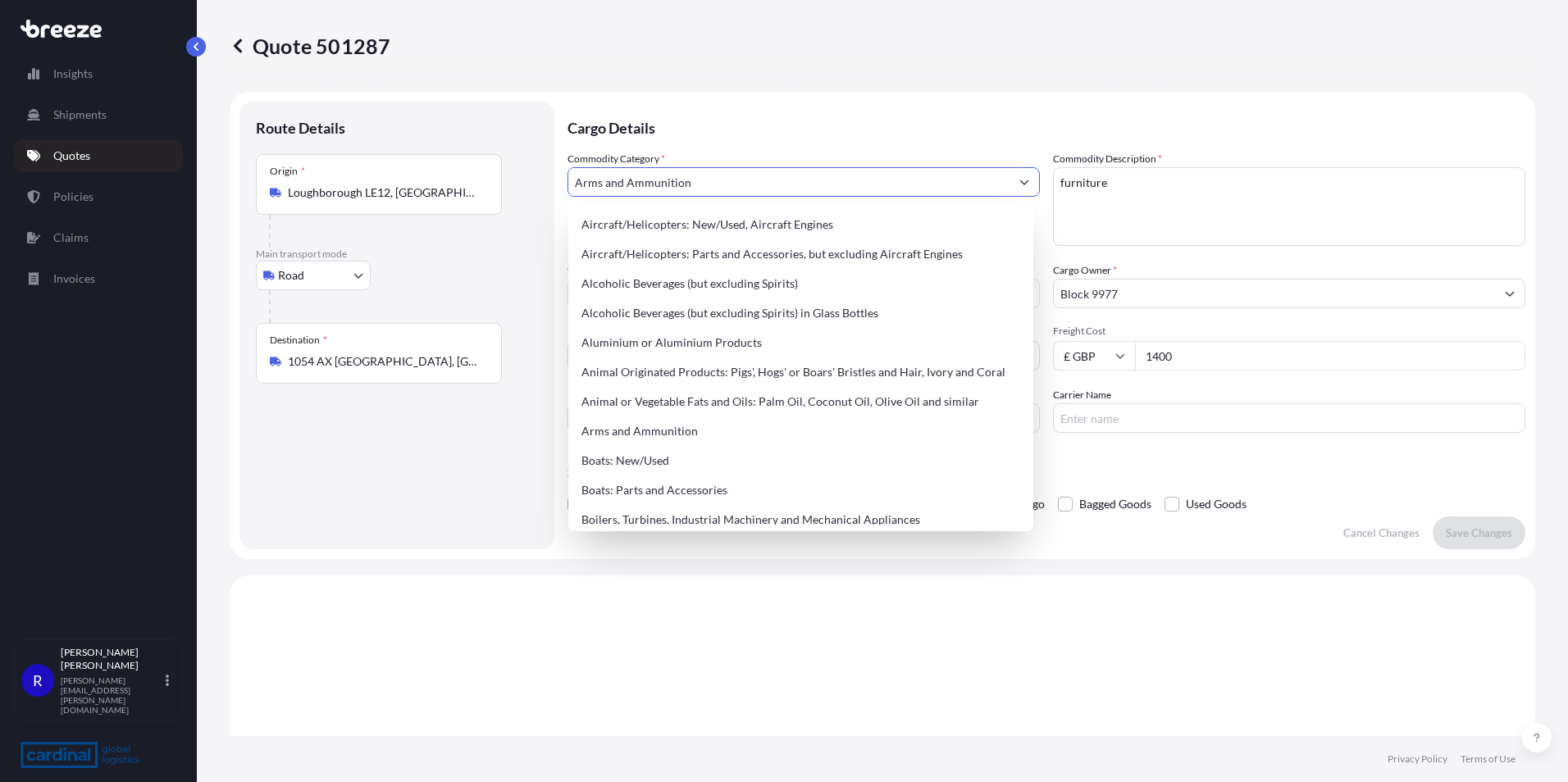
drag, startPoint x: 380, startPoint y: 175, endPoint x: 205, endPoint y: 175, distance: 175.0
click at [205, 175] on div "Quote 501287 Route Details Place of loading Road Road Rail Origin * [GEOGRAPHIC…" at bounding box center [882, 368] width 1372 height 736
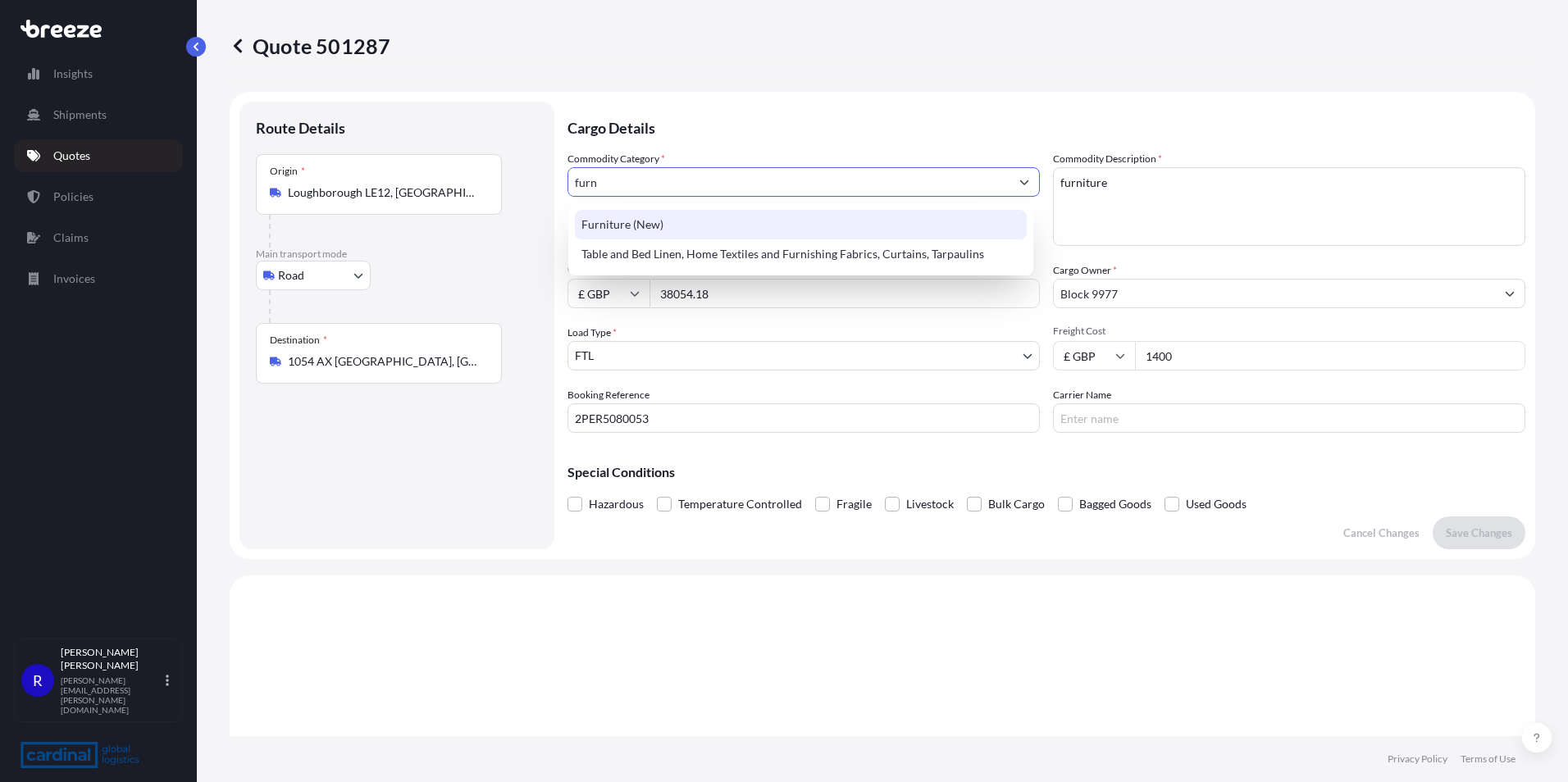
click at [634, 226] on div "Furniture (New)" at bounding box center [801, 225] width 452 height 29
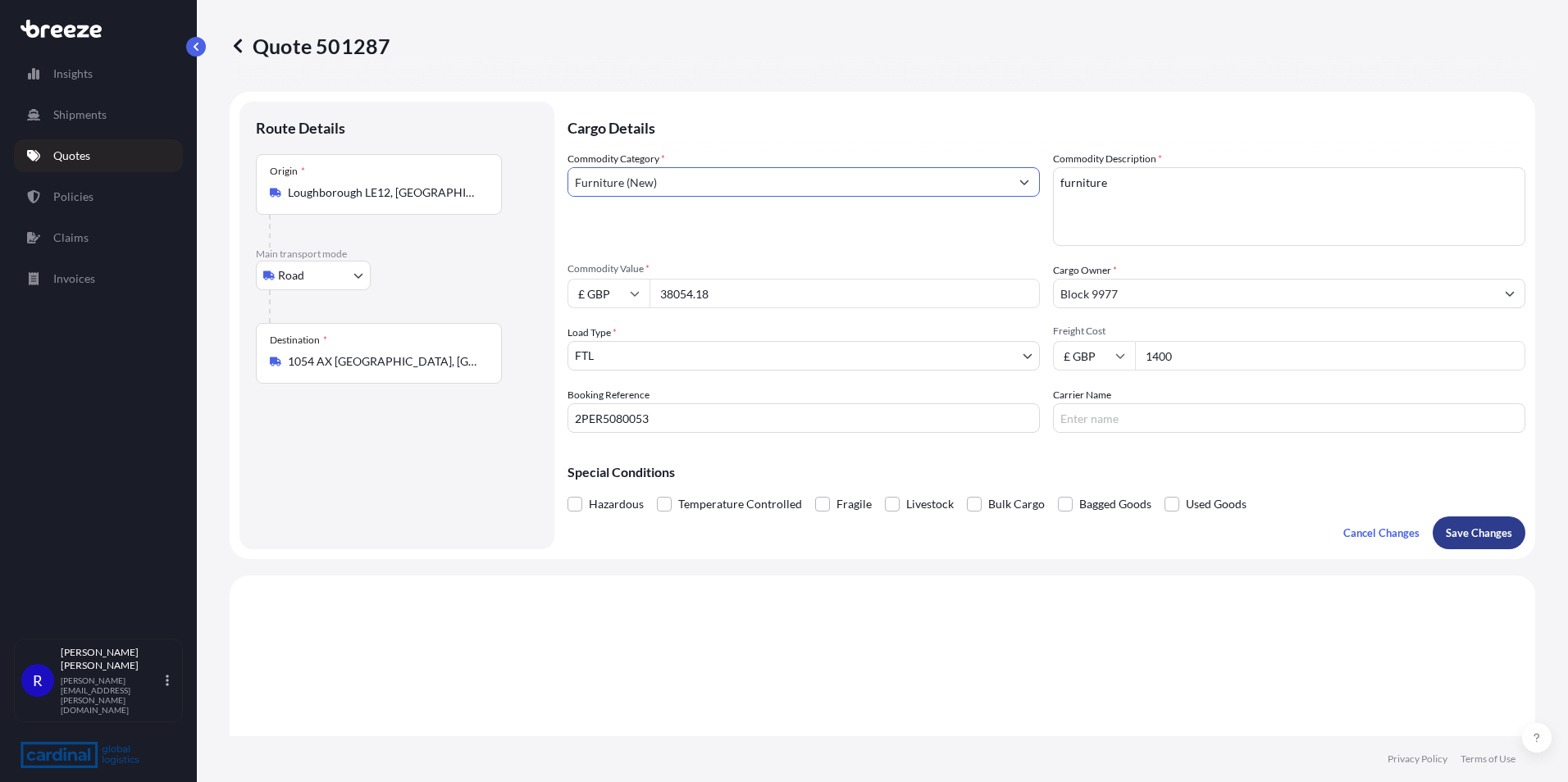
type input "Furniture (New)"
click at [1446, 530] on p "Save Changes" at bounding box center [1479, 533] width 66 height 17
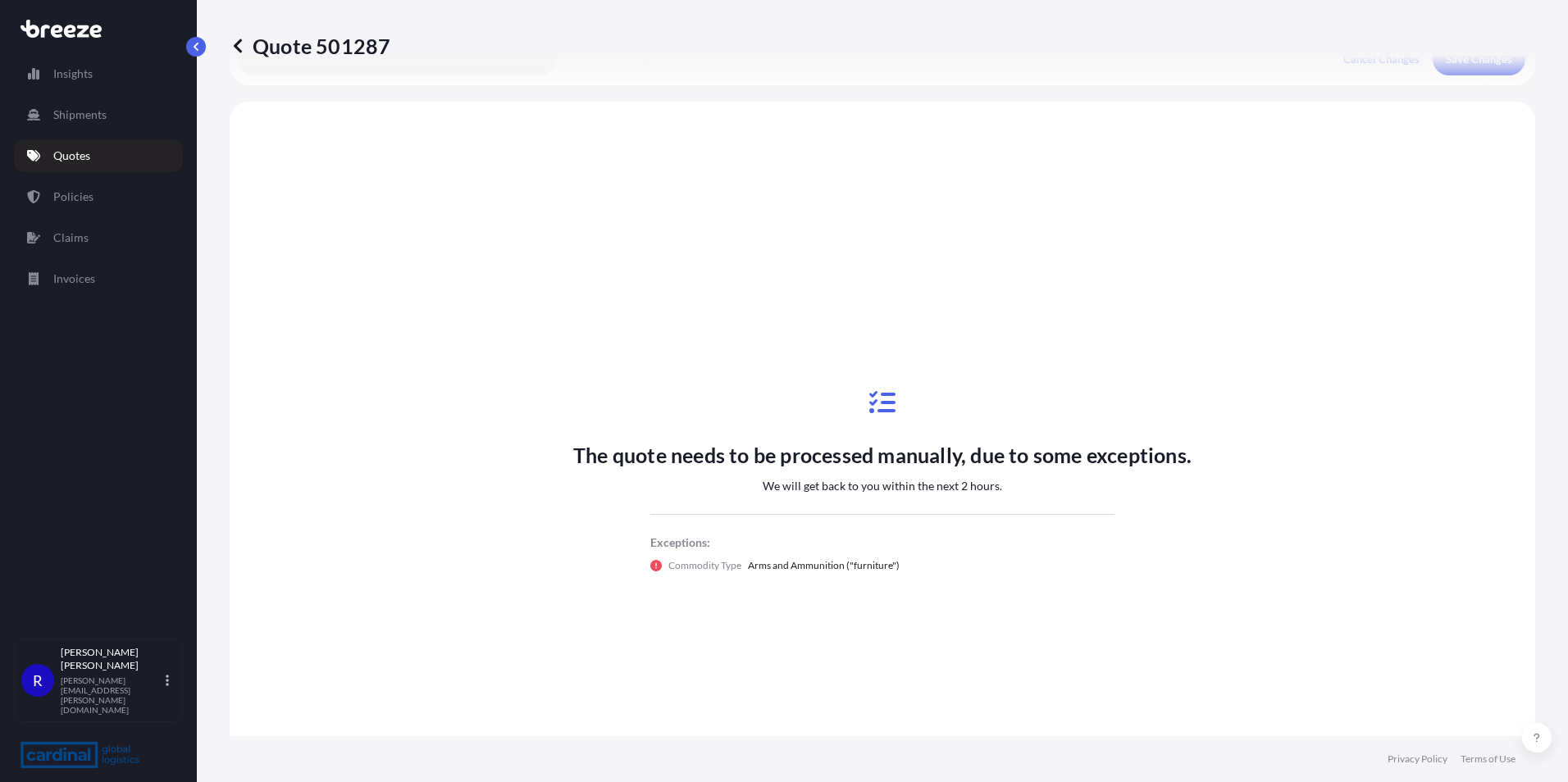
scroll to position [494, 0]
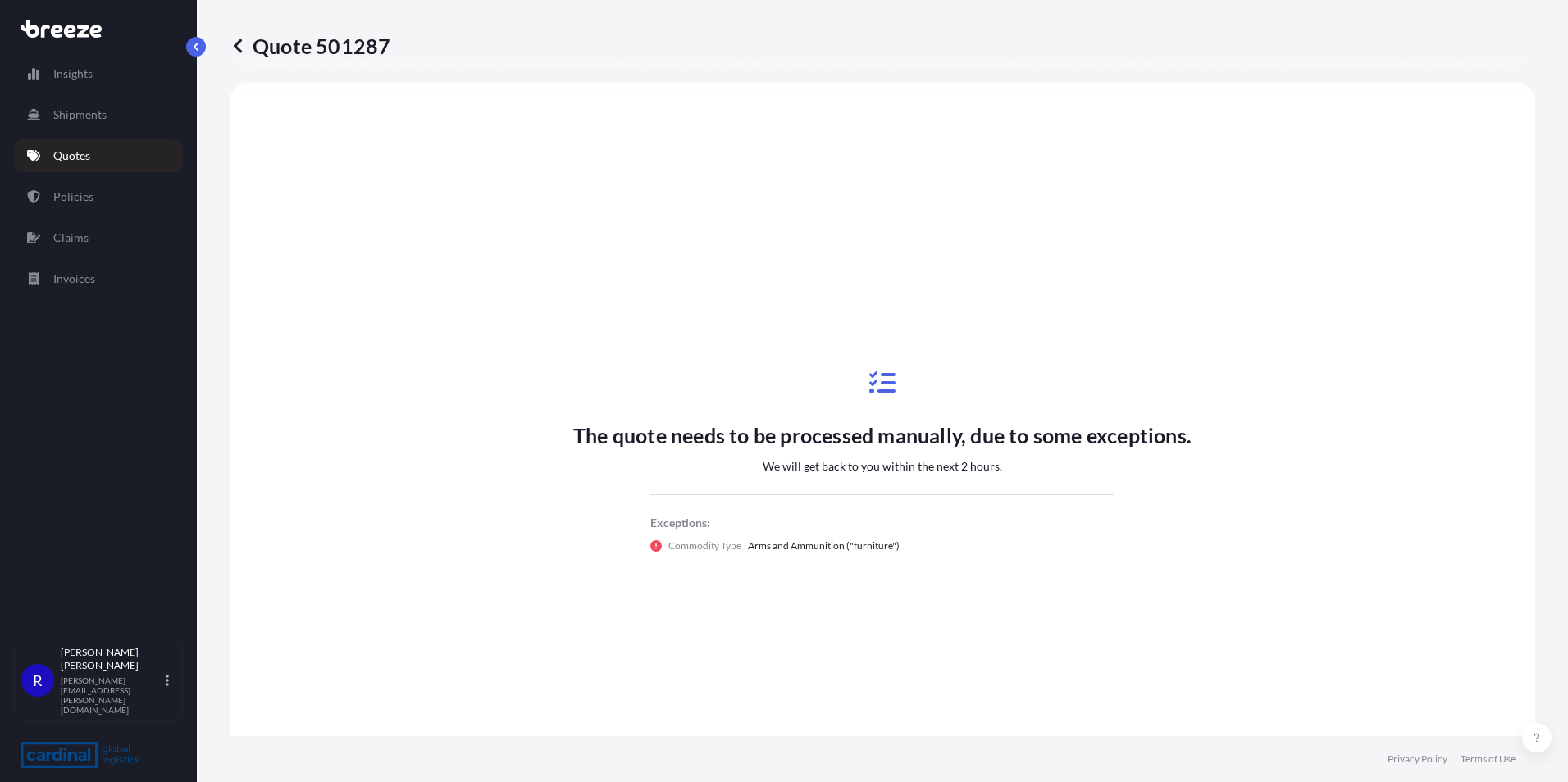
select select "Road"
select select "2"
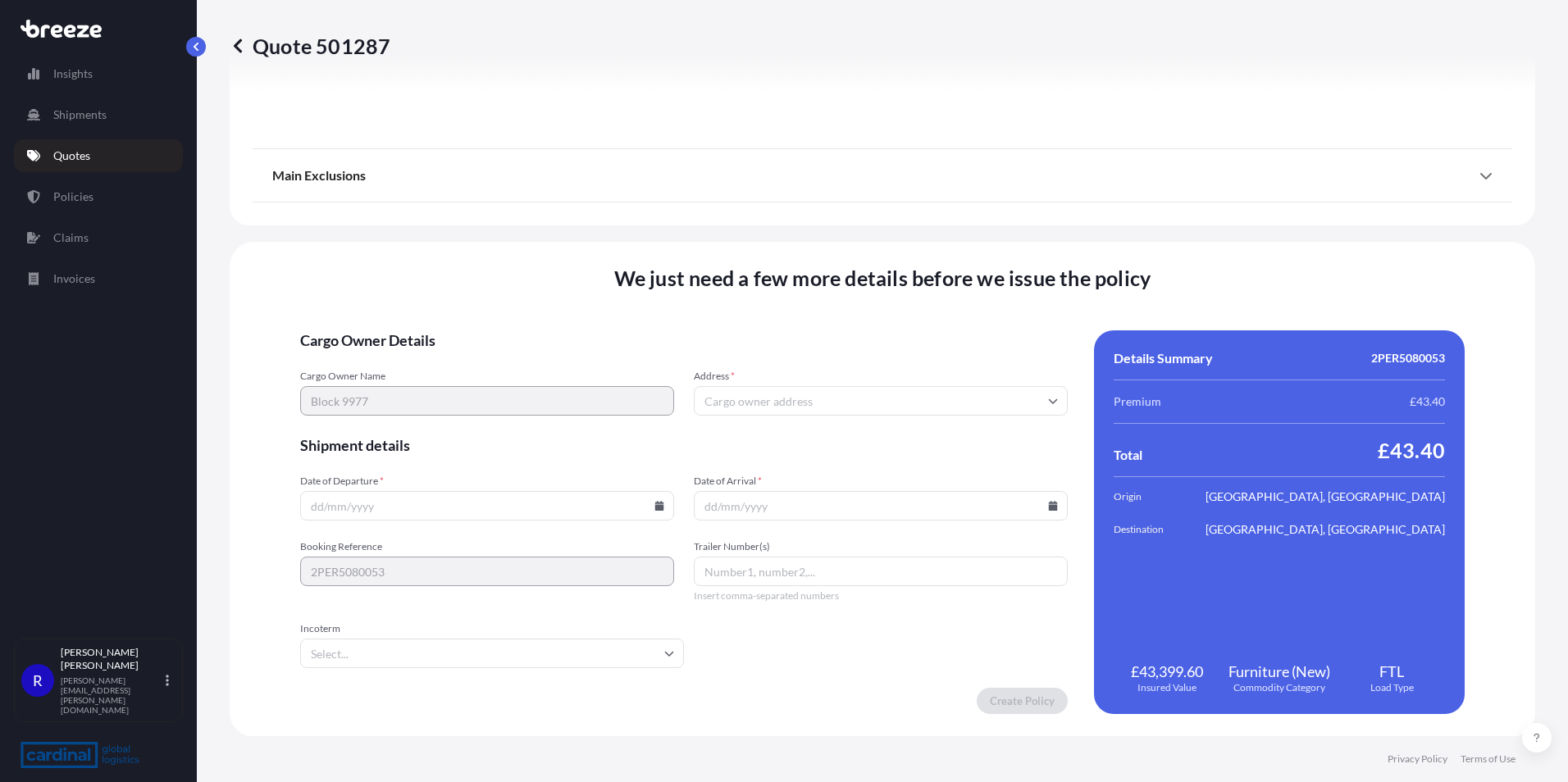
scroll to position [1820, 0]
click at [778, 398] on input "Address *" at bounding box center [880, 400] width 374 height 29
click at [739, 396] on input "Address *" at bounding box center [880, 400] width 374 height 29
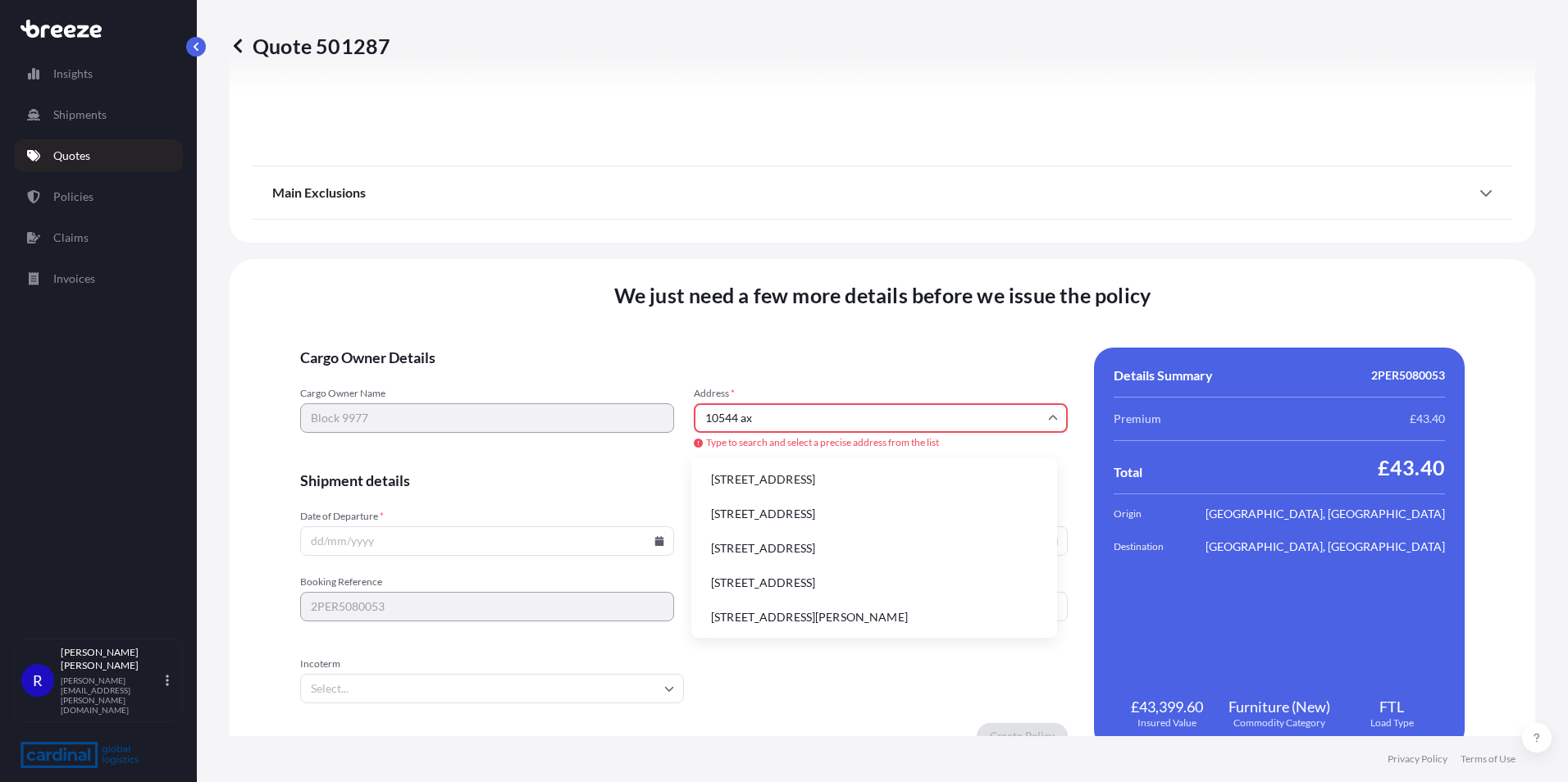
click at [595, 411] on div "Cargo Owner Name Block 9977 Address * 10544 ax Type to search and select a prec…" at bounding box center [684, 419] width 767 height 64
click at [787, 476] on li "1054 AX [GEOGRAPHIC_DATA], [GEOGRAPHIC_DATA]" at bounding box center [874, 480] width 353 height 31
type input "1054 AX [GEOGRAPHIC_DATA], [GEOGRAPHIC_DATA]"
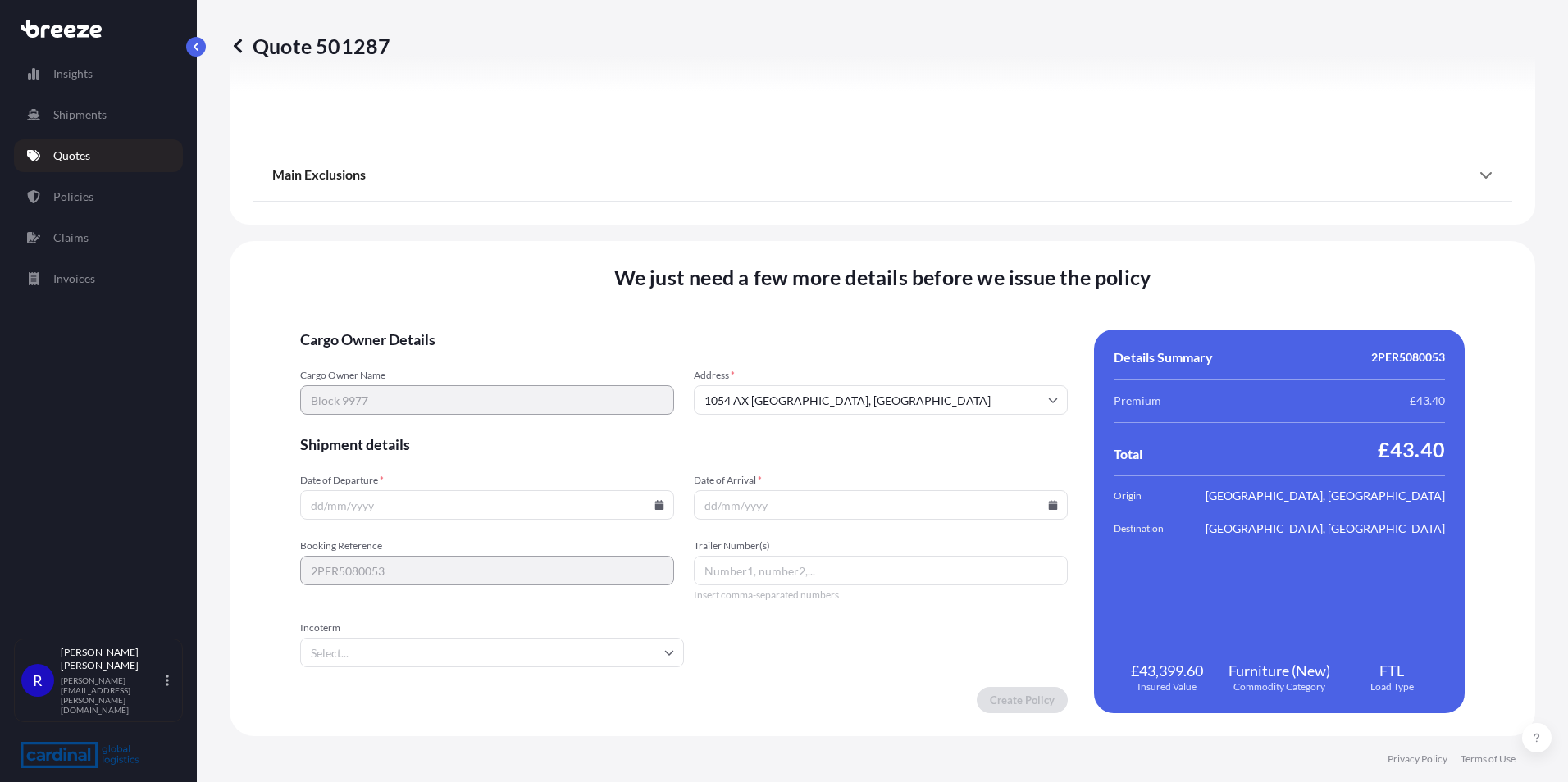
click at [420, 646] on input "Incoterm" at bounding box center [492, 653] width 384 height 29
type input "ddp"
click at [438, 698] on li "DDP" at bounding box center [493, 696] width 363 height 31
click at [661, 498] on input "Date of Departure *" at bounding box center [487, 505] width 374 height 29
click at [655, 504] on icon at bounding box center [659, 505] width 10 height 10
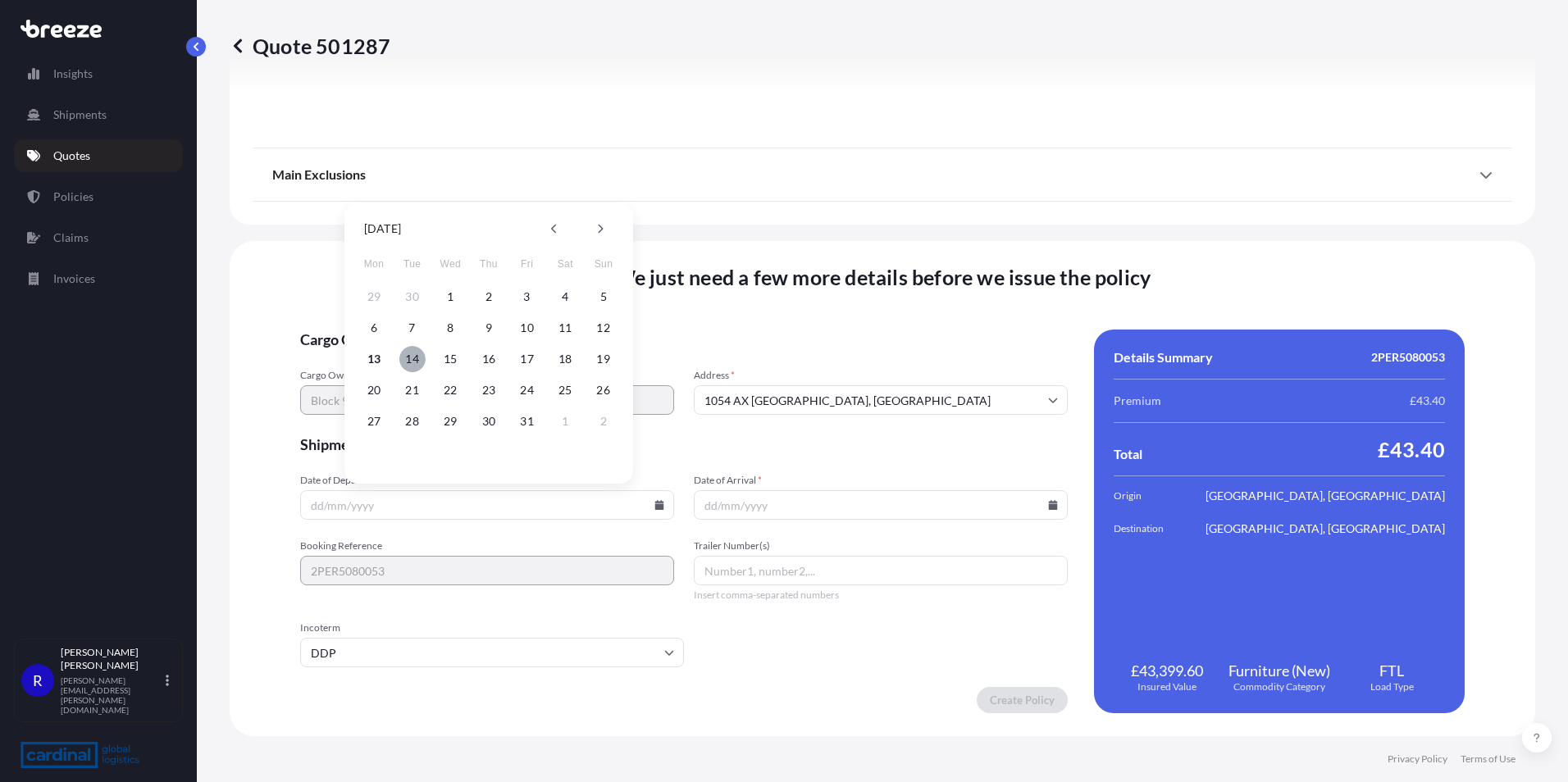
click at [414, 357] on button "14" at bounding box center [412, 359] width 27 height 27
type input "[DATE]"
click at [780, 508] on input "Date of Arrival *" at bounding box center [880, 505] width 374 height 29
click at [1047, 499] on input "Date of Arrival *" at bounding box center [880, 505] width 374 height 29
click at [1049, 503] on icon at bounding box center [1054, 505] width 9 height 10
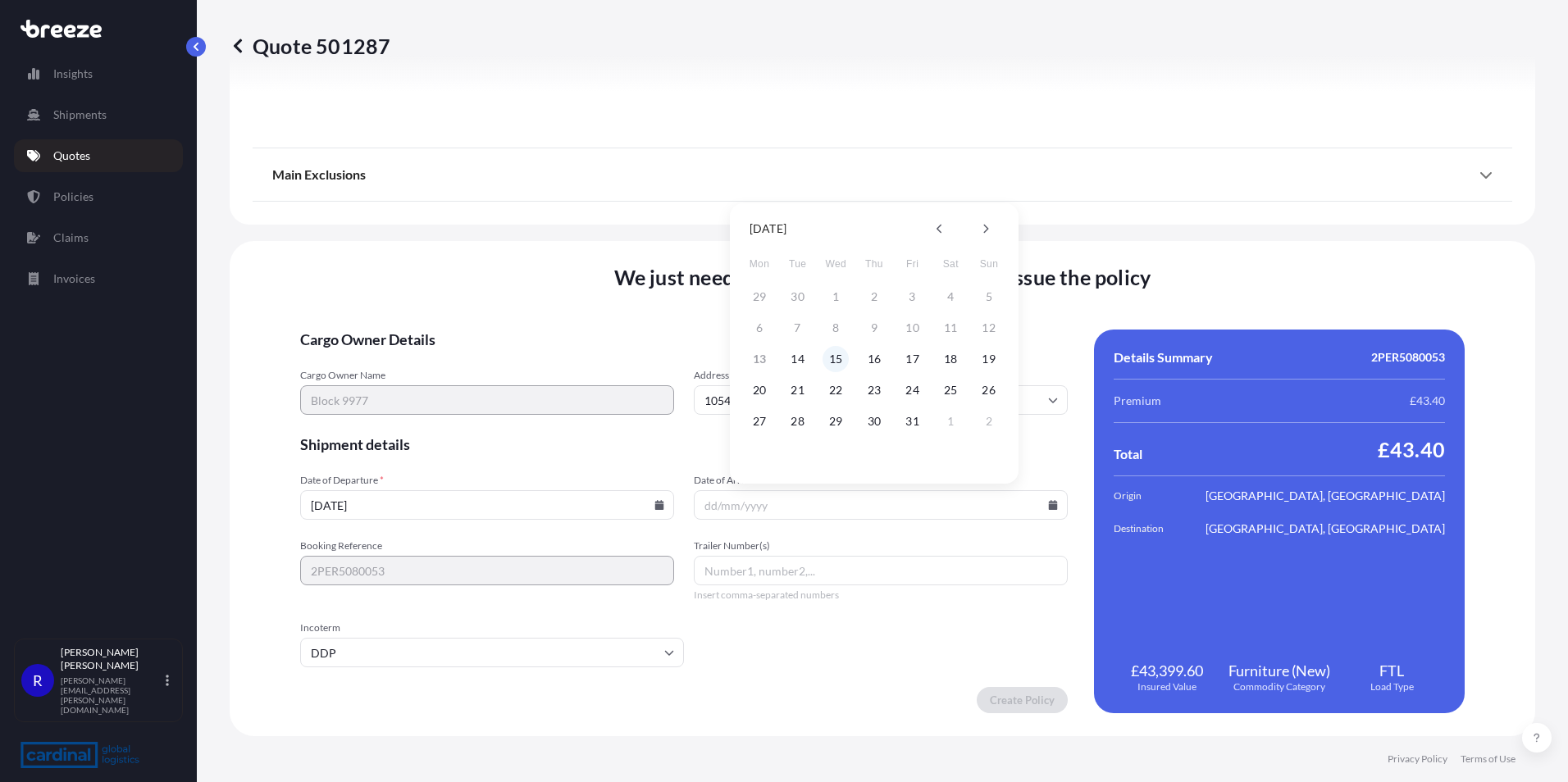
click at [835, 360] on button "15" at bounding box center [835, 359] width 27 height 27
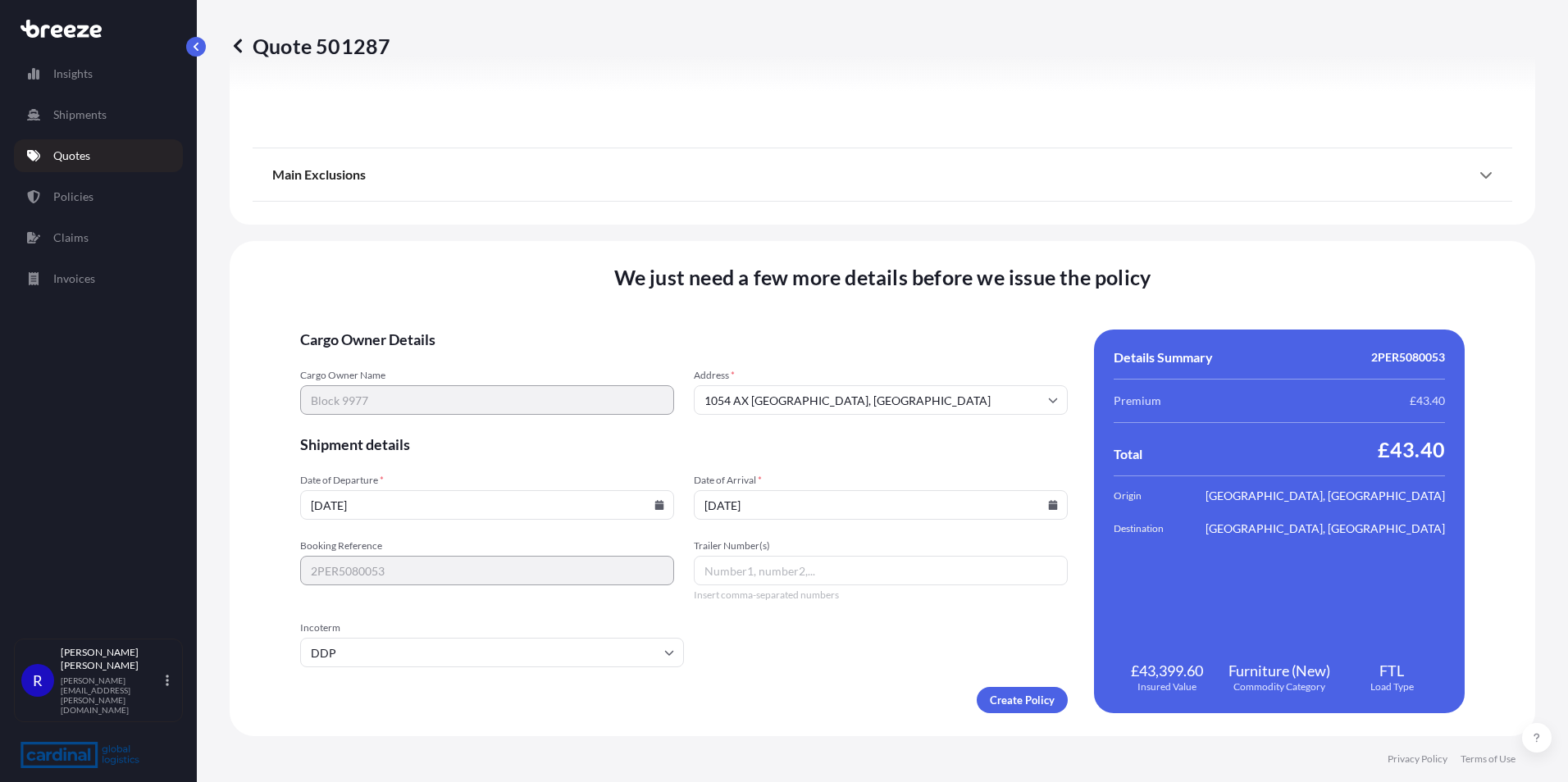
type input "[DATE]"
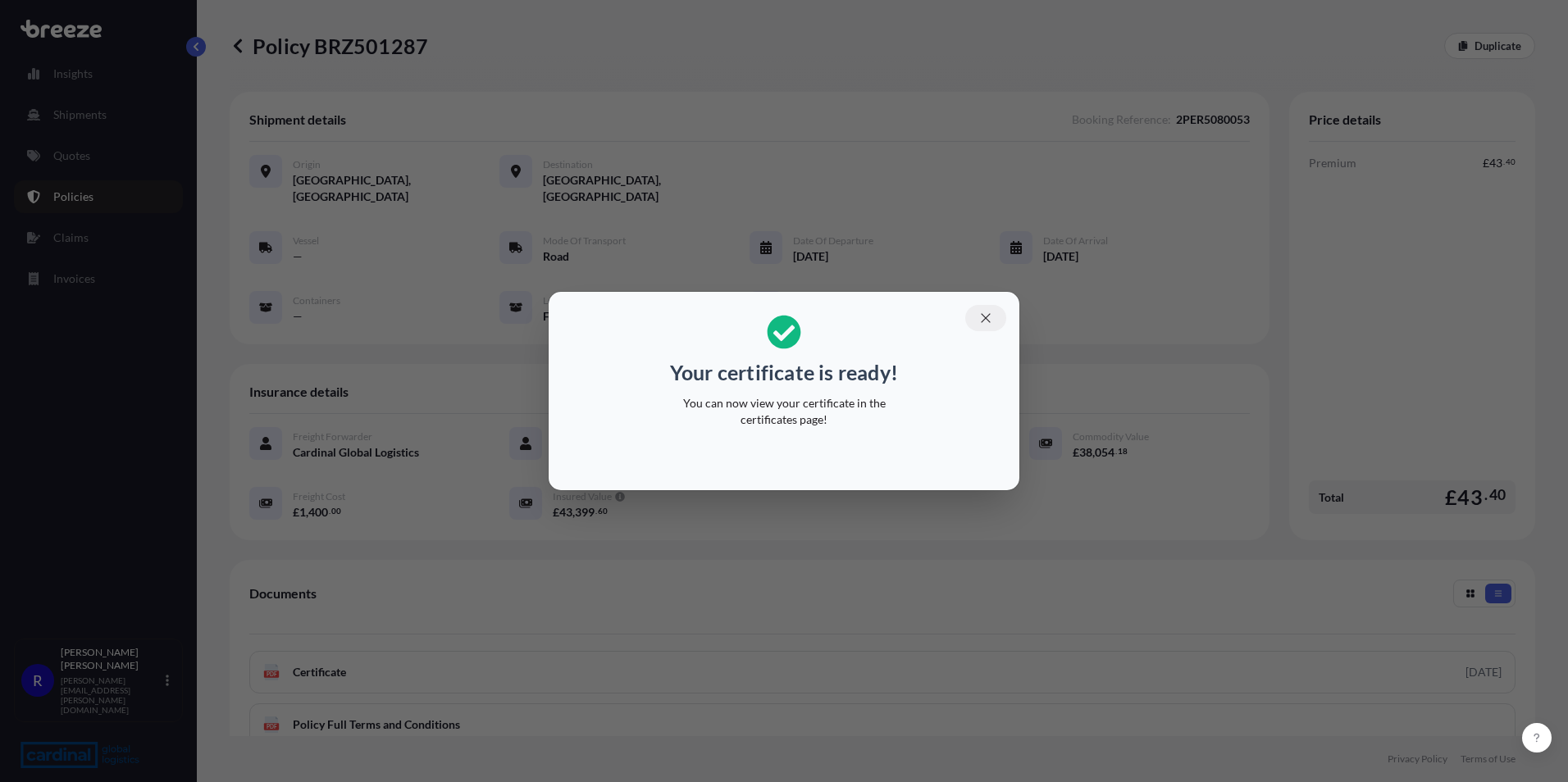
click at [993, 326] on button "button" at bounding box center [985, 318] width 41 height 27
